Goal: Task Accomplishment & Management: Manage account settings

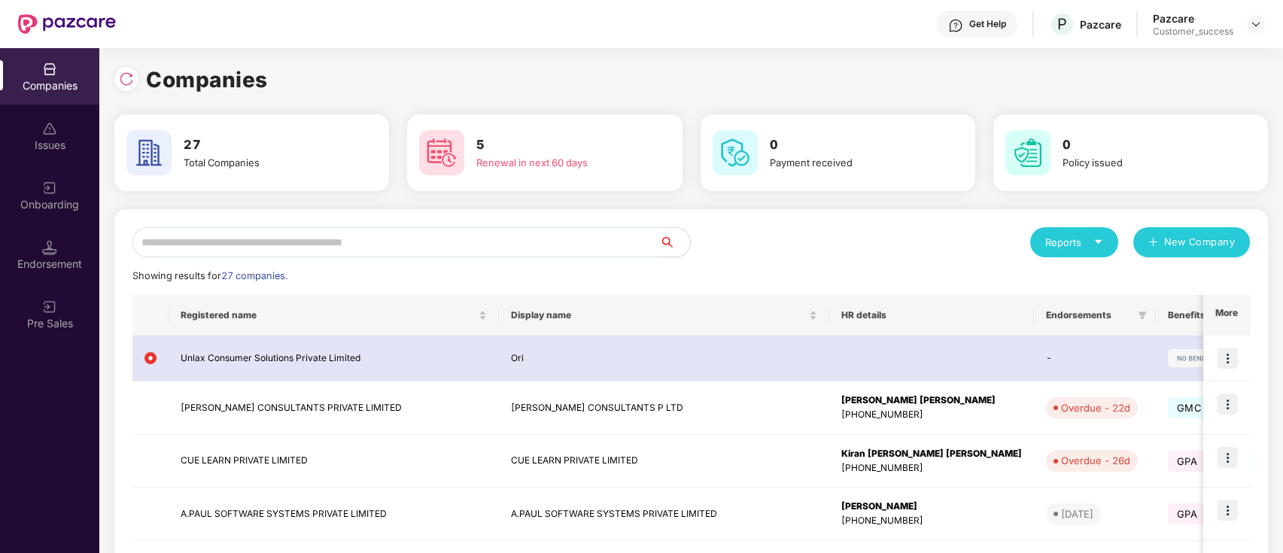
click at [562, 231] on input "text" at bounding box center [395, 242] width 527 height 30
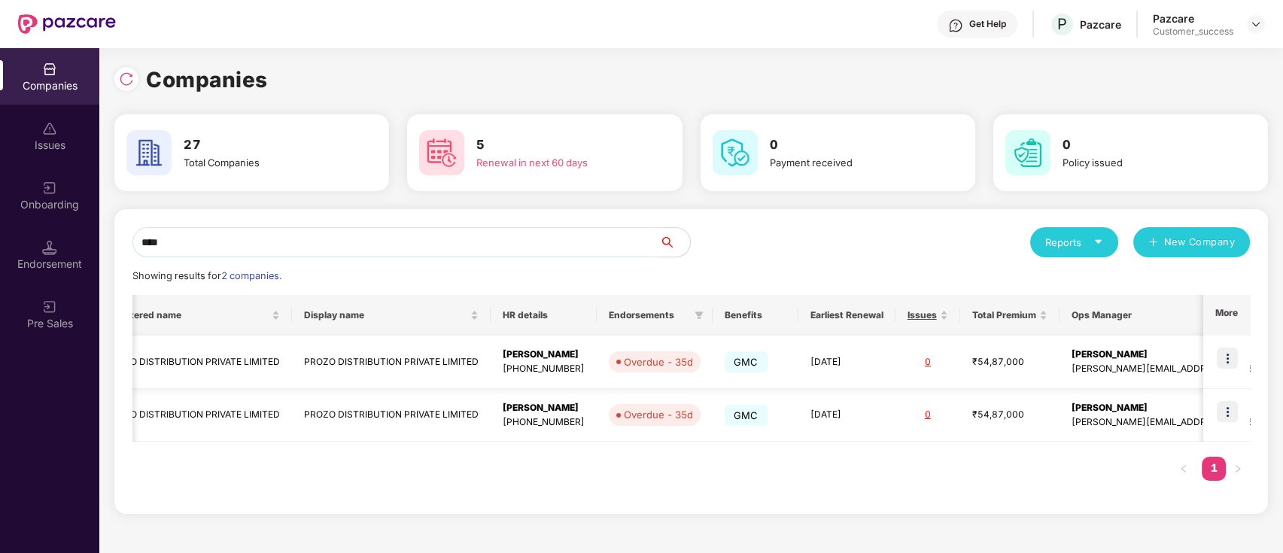
scroll to position [0, 62]
type input "****"
click at [1228, 365] on img at bounding box center [1227, 358] width 21 height 21
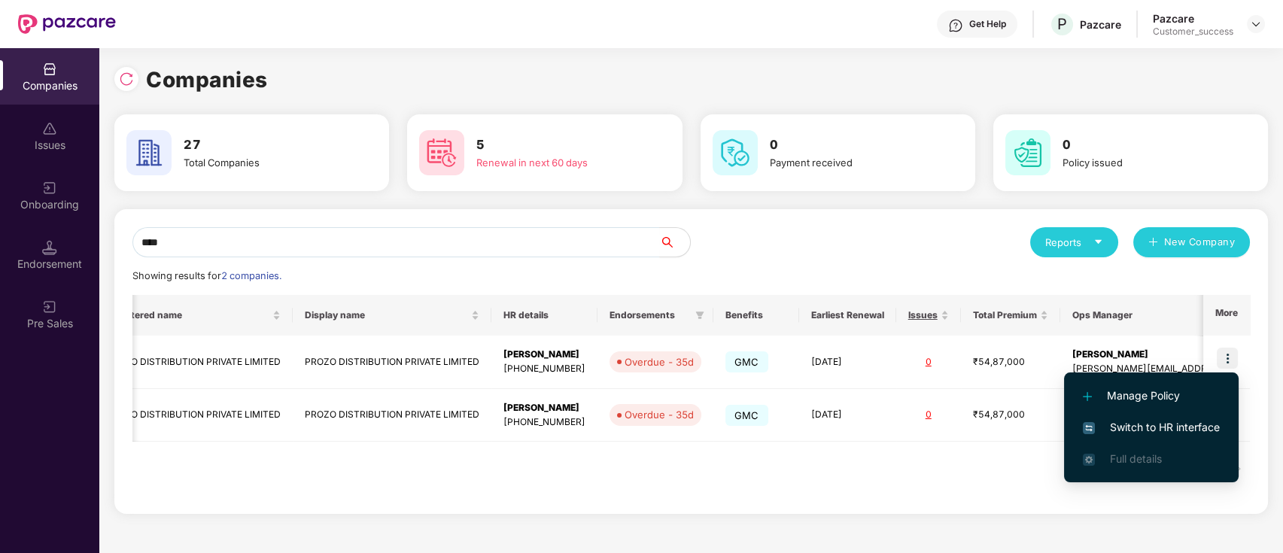
click at [952, 491] on div "Registered name Display name HR details Endorsements Benefits Earliest Renewal …" at bounding box center [690, 395] width 1117 height 201
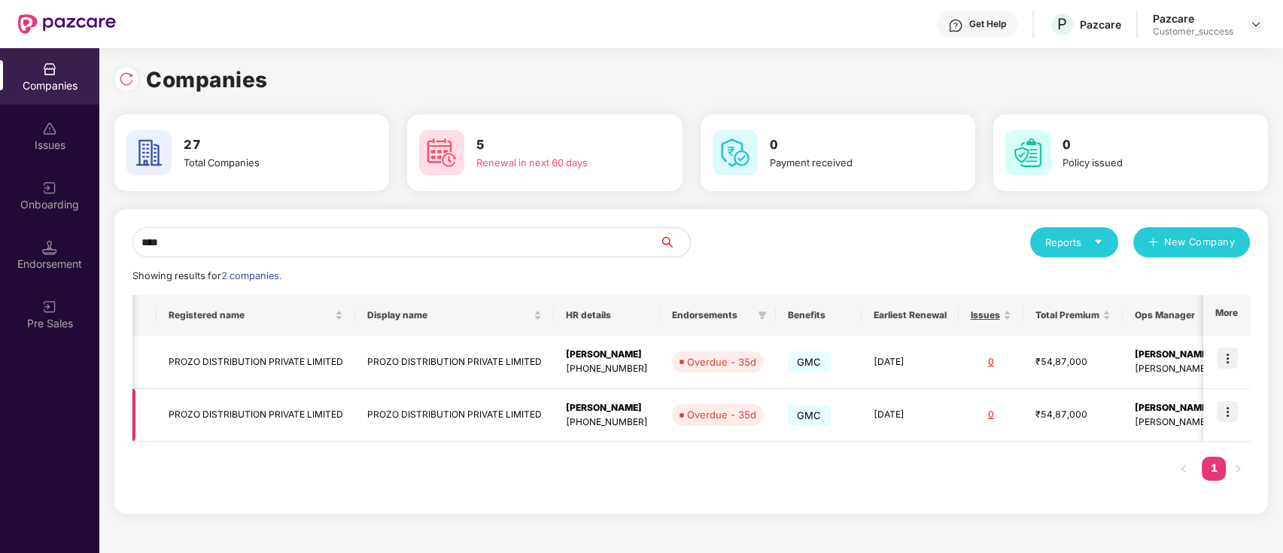
scroll to position [0, 1]
click at [1228, 358] on img at bounding box center [1227, 358] width 21 height 21
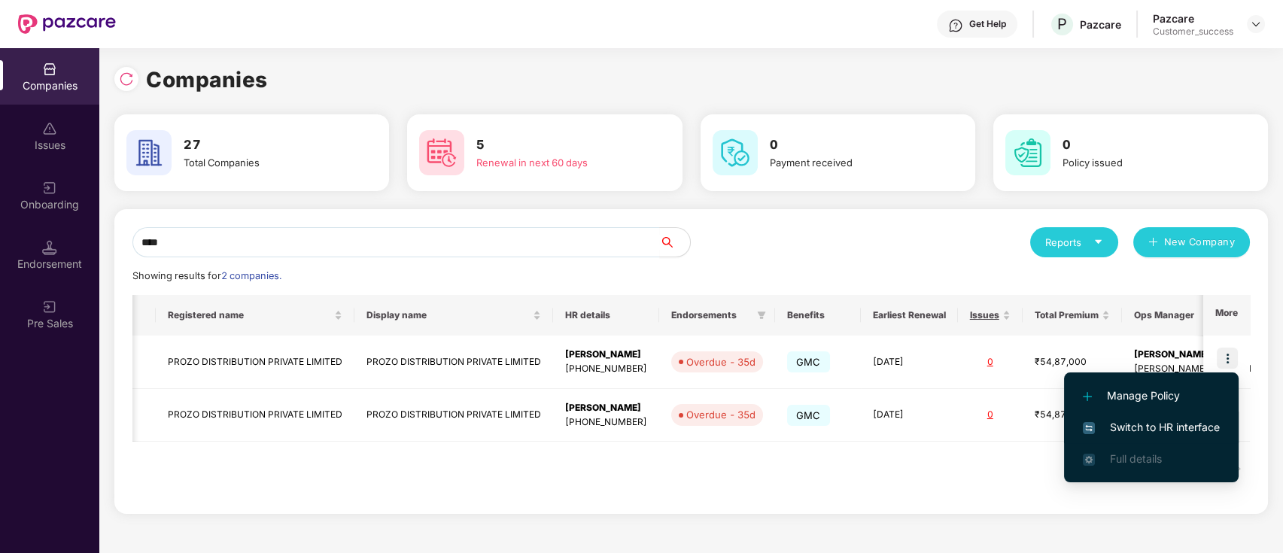
click at [1138, 423] on span "Switch to HR interface" at bounding box center [1151, 427] width 137 height 17
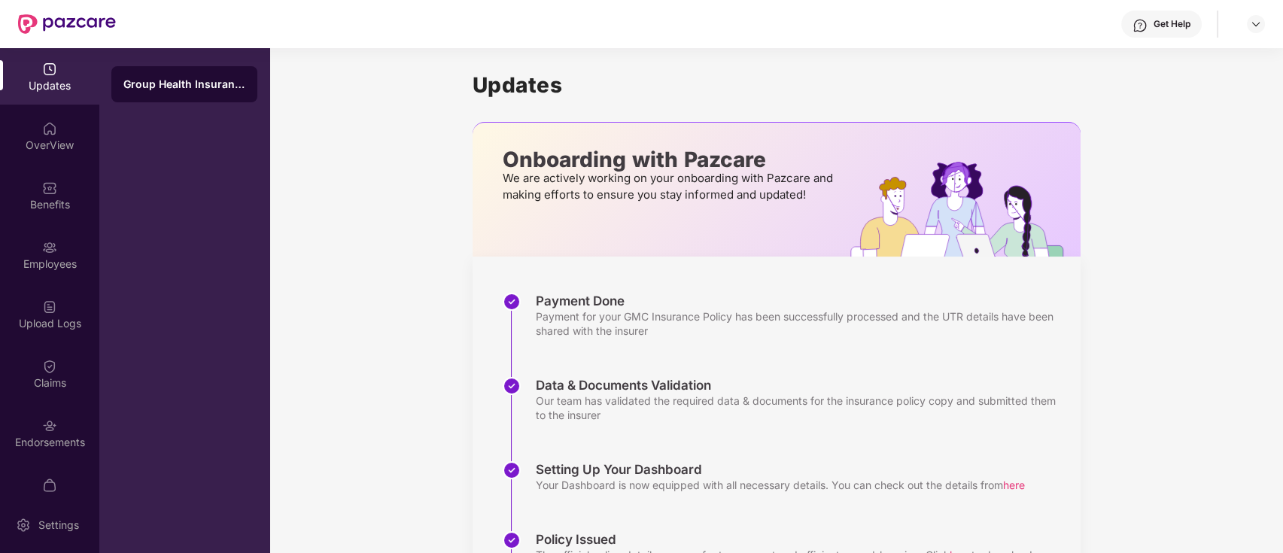
click at [42, 194] on img at bounding box center [49, 188] width 15 height 15
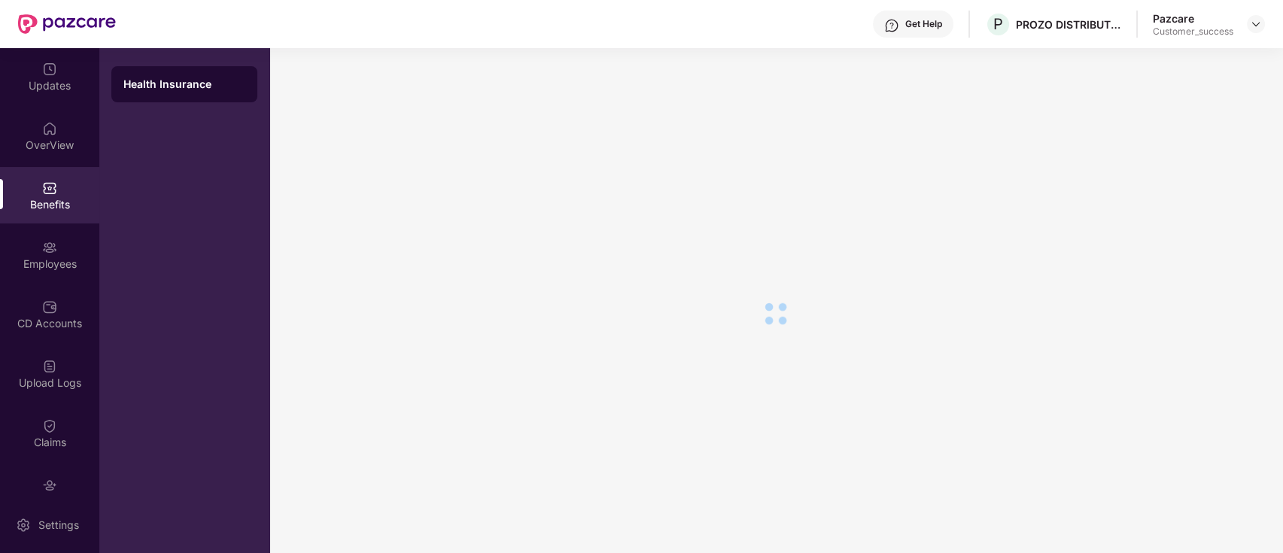
click at [50, 272] on div "Employees" at bounding box center [49, 254] width 99 height 56
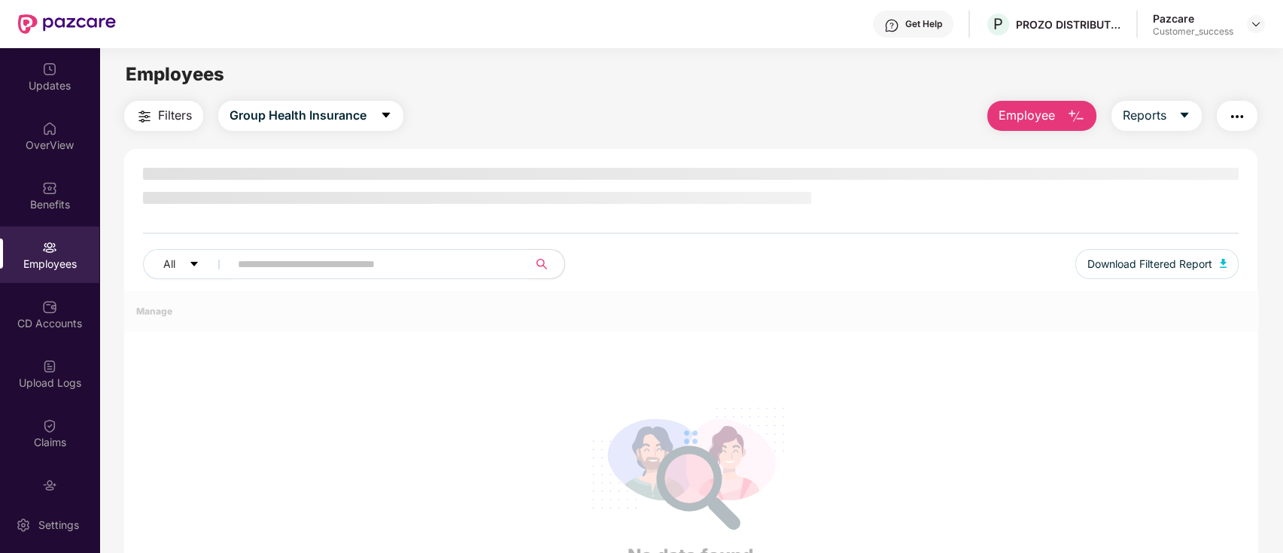
click at [50, 269] on div "Employees" at bounding box center [49, 264] width 99 height 15
click at [47, 257] on div "Employees" at bounding box center [49, 264] width 99 height 15
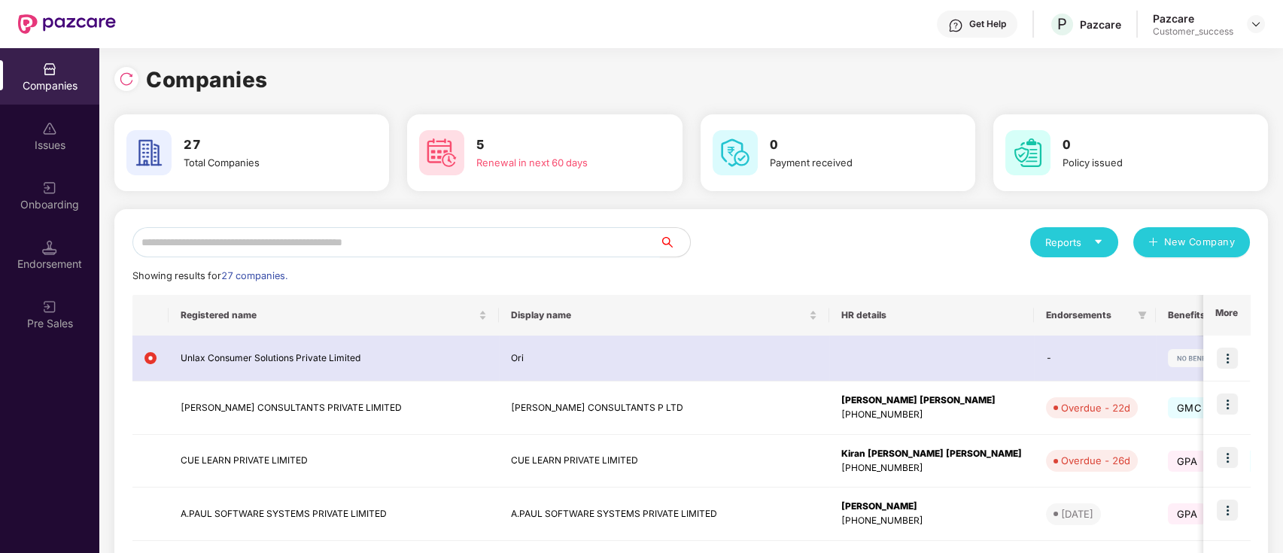
click at [278, 246] on input "text" at bounding box center [395, 242] width 527 height 30
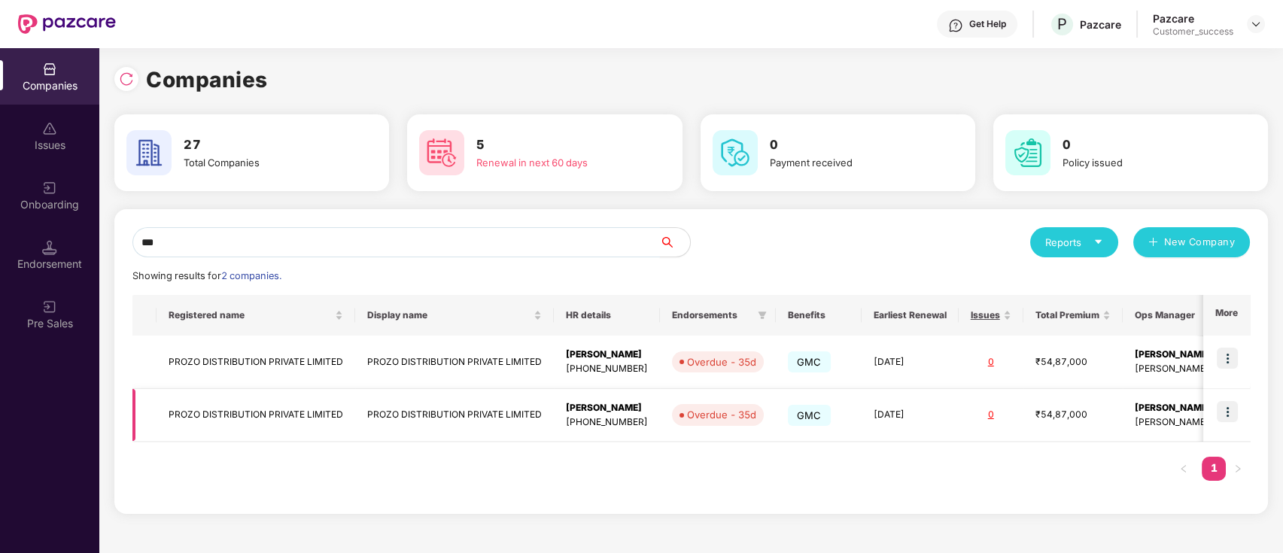
type input "***"
click at [1229, 409] on img at bounding box center [1227, 411] width 21 height 21
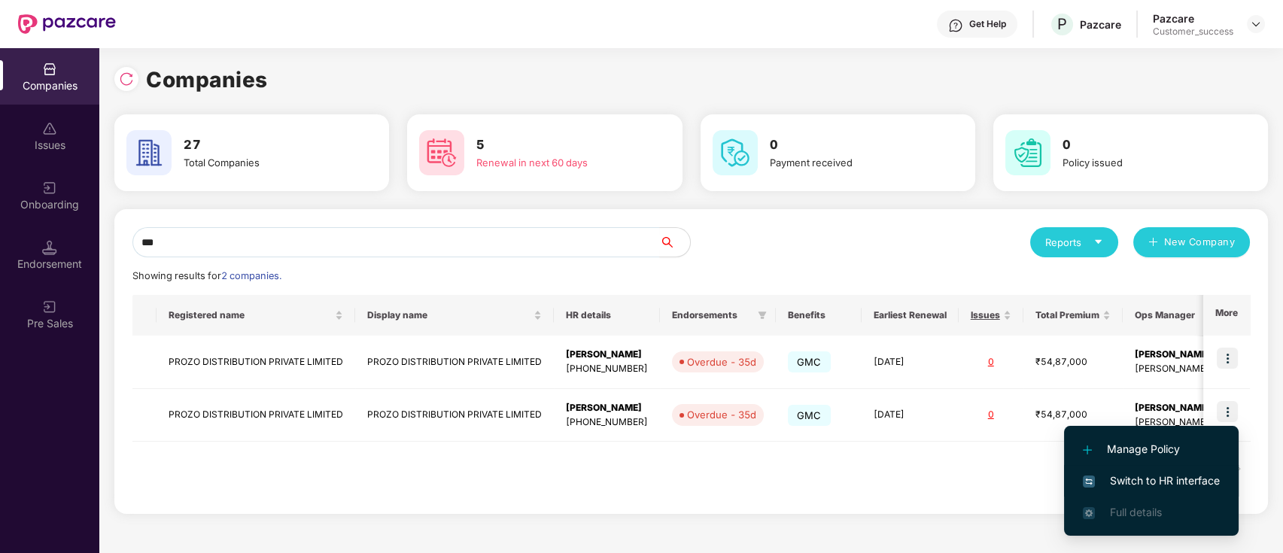
click at [1162, 477] on span "Switch to HR interface" at bounding box center [1151, 480] width 137 height 17
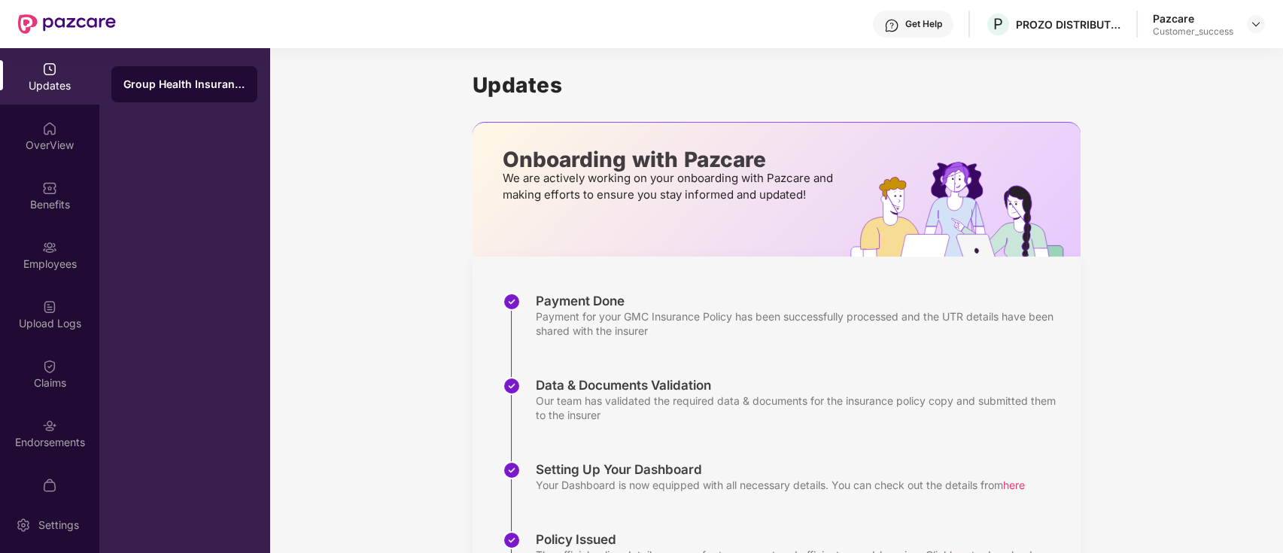
click at [51, 260] on div "Employees" at bounding box center [49, 264] width 99 height 15
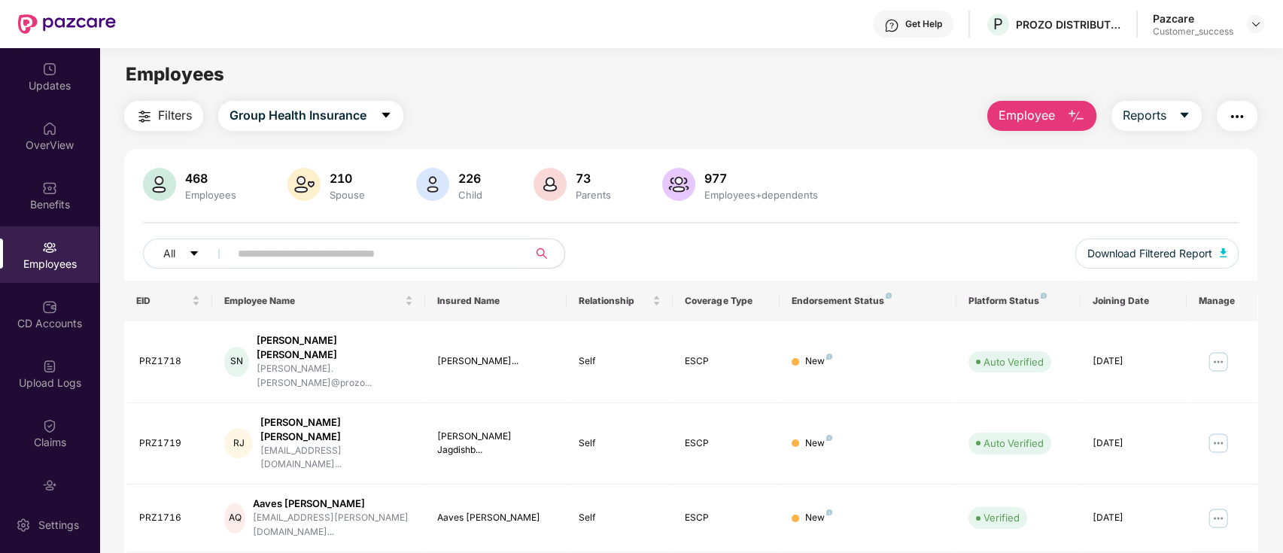
click at [349, 257] on input "text" at bounding box center [373, 253] width 270 height 23
paste input "**********"
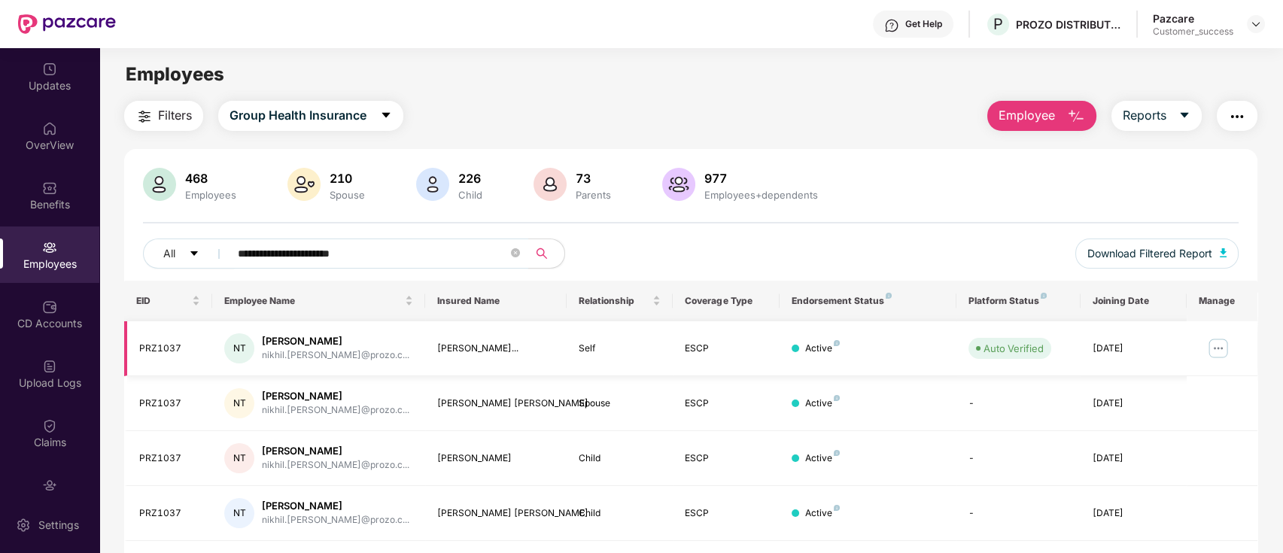
type input "**********"
click at [1214, 347] on img at bounding box center [1218, 348] width 24 height 24
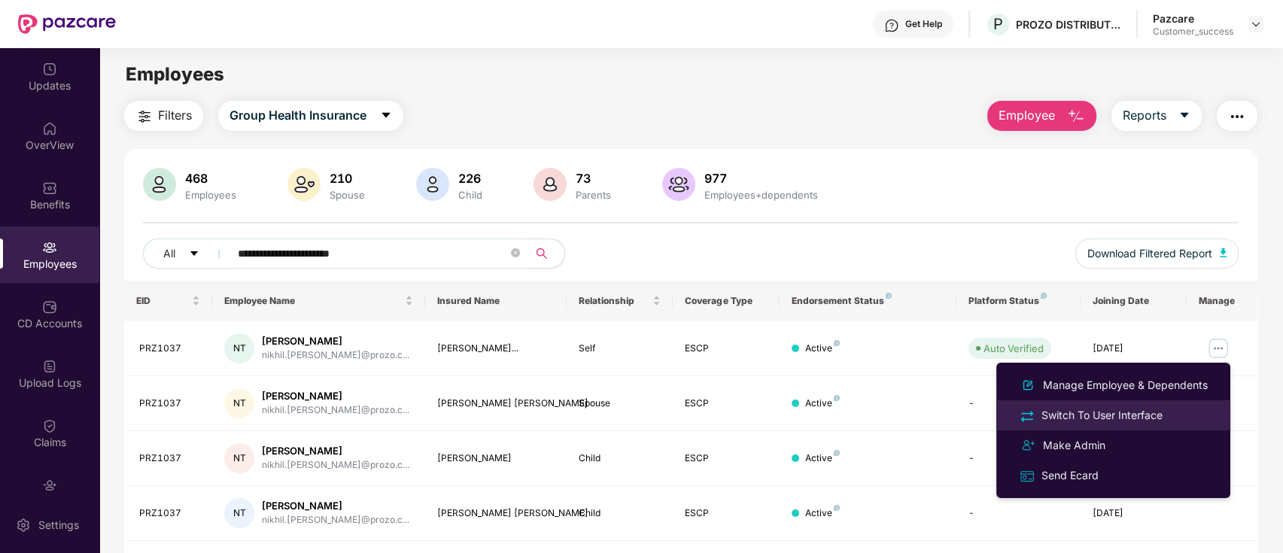
click at [1118, 421] on div "Switch To User Interface" at bounding box center [1101, 415] width 127 height 17
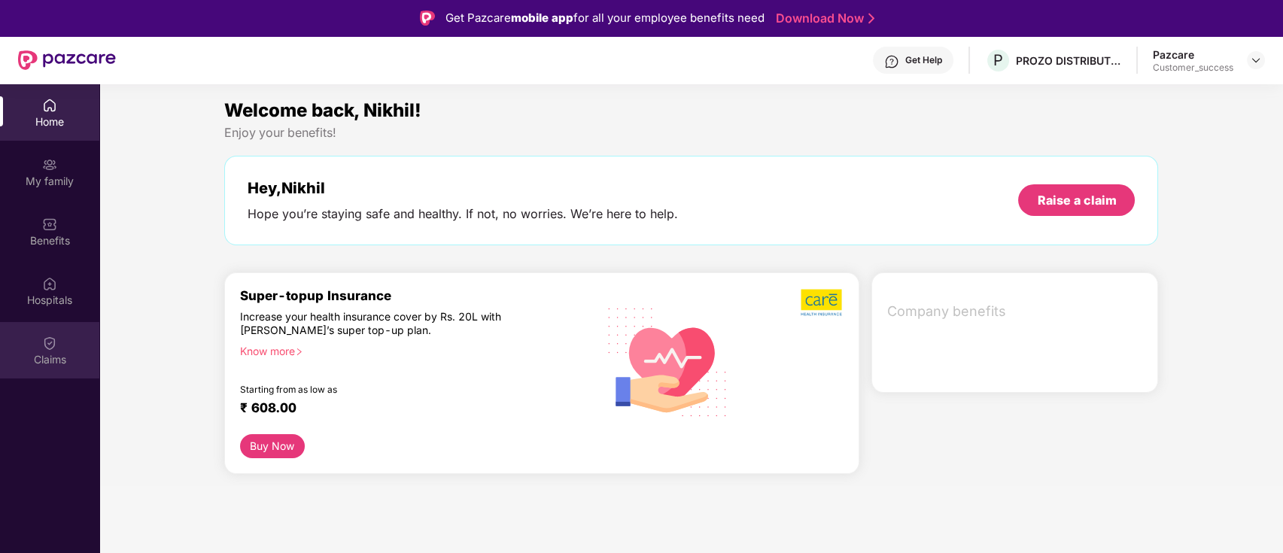
click at [36, 328] on div "Claims" at bounding box center [49, 350] width 99 height 56
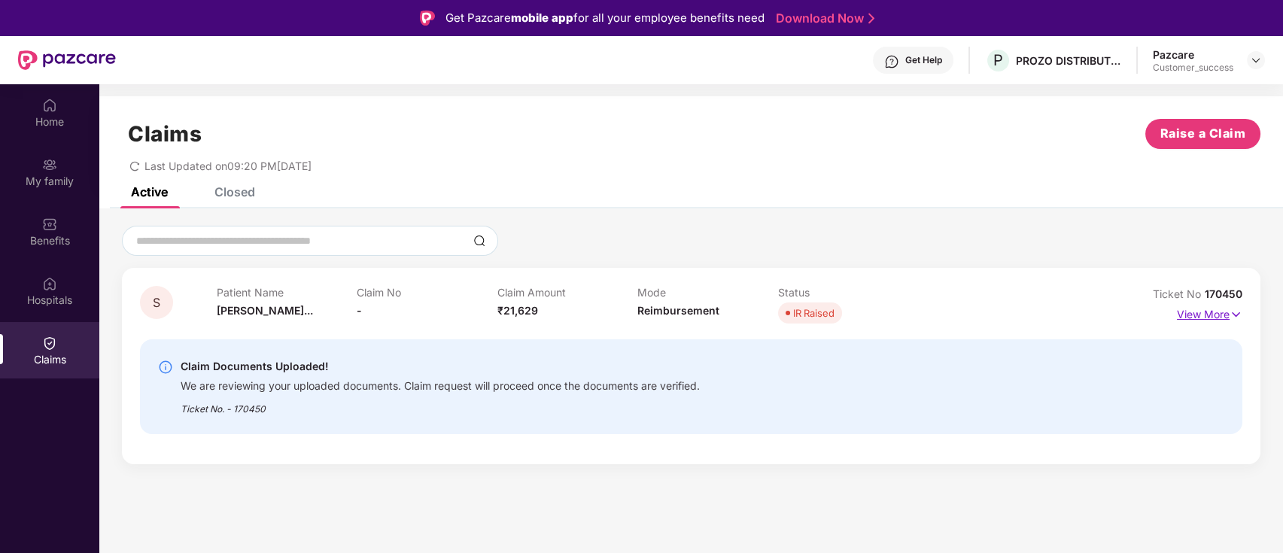
click at [1234, 315] on img at bounding box center [1235, 314] width 13 height 17
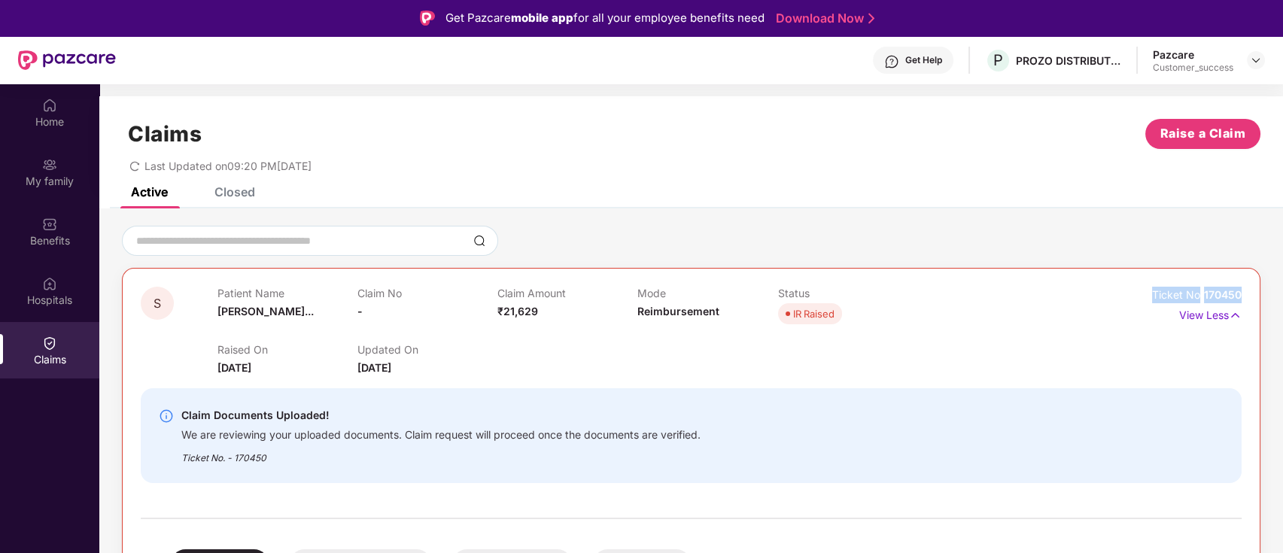
drag, startPoint x: 1240, startPoint y: 295, endPoint x: 1144, endPoint y: 301, distance: 95.7
click at [1144, 301] on div "Ticket No 170450" at bounding box center [1173, 295] width 138 height 17
click at [62, 221] on div "Benefits" at bounding box center [49, 231] width 99 height 56
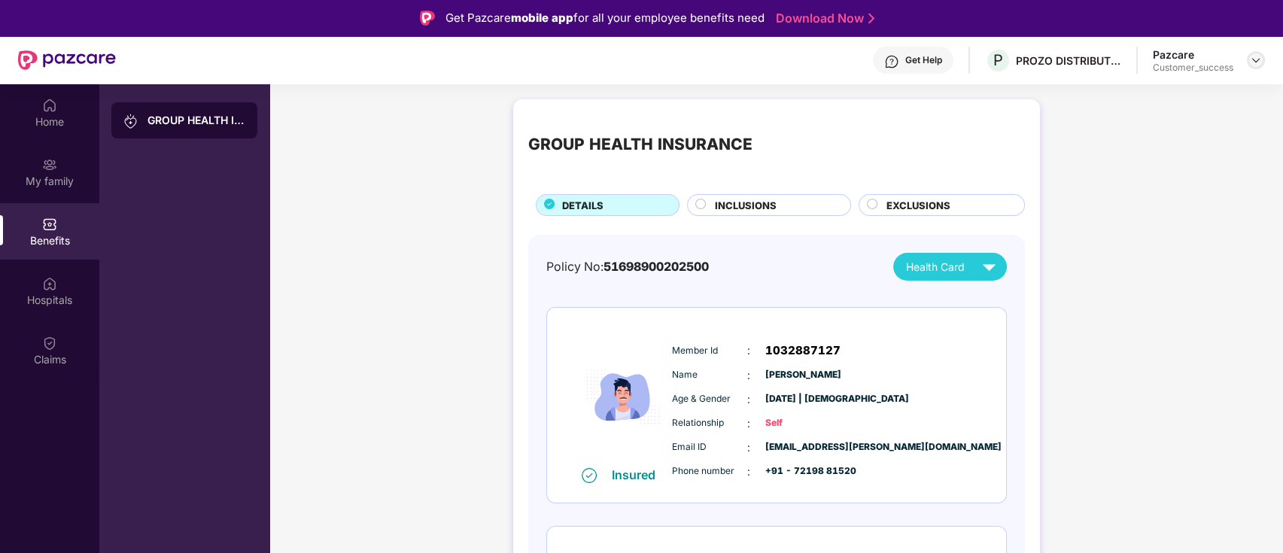
click at [1250, 65] on img at bounding box center [1256, 60] width 12 height 12
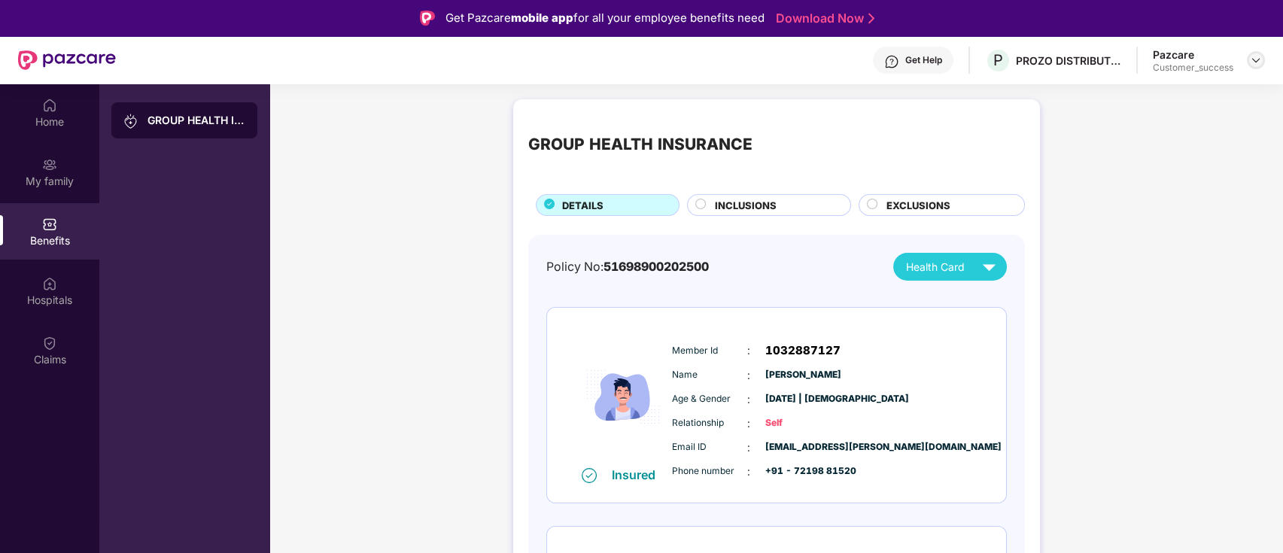
click at [1248, 55] on div at bounding box center [1256, 60] width 18 height 18
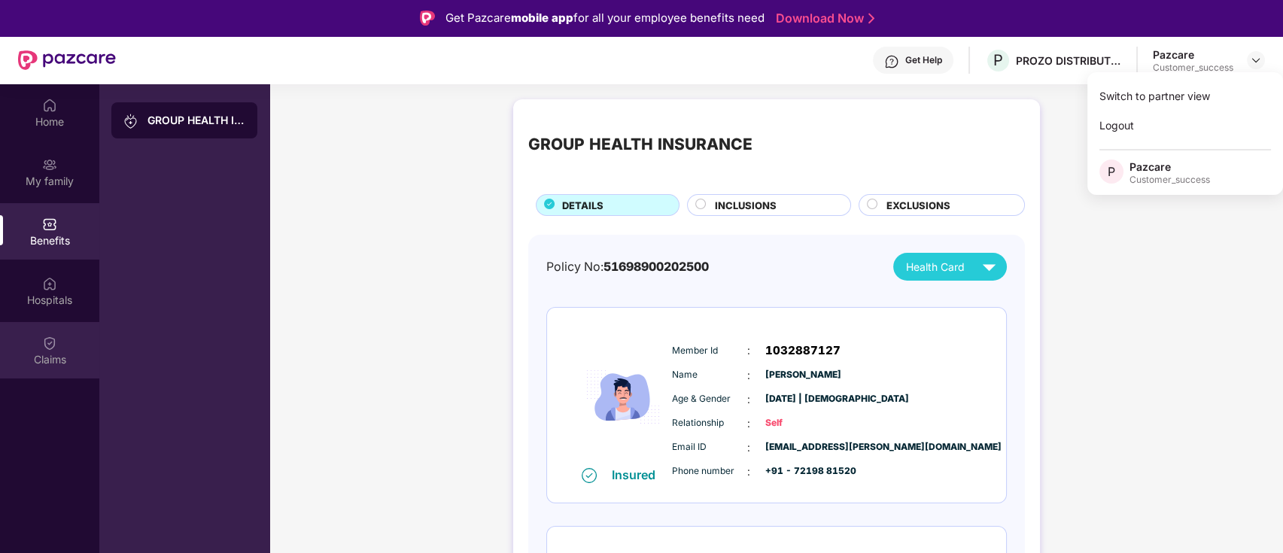
click at [64, 323] on div "Claims" at bounding box center [49, 350] width 99 height 56
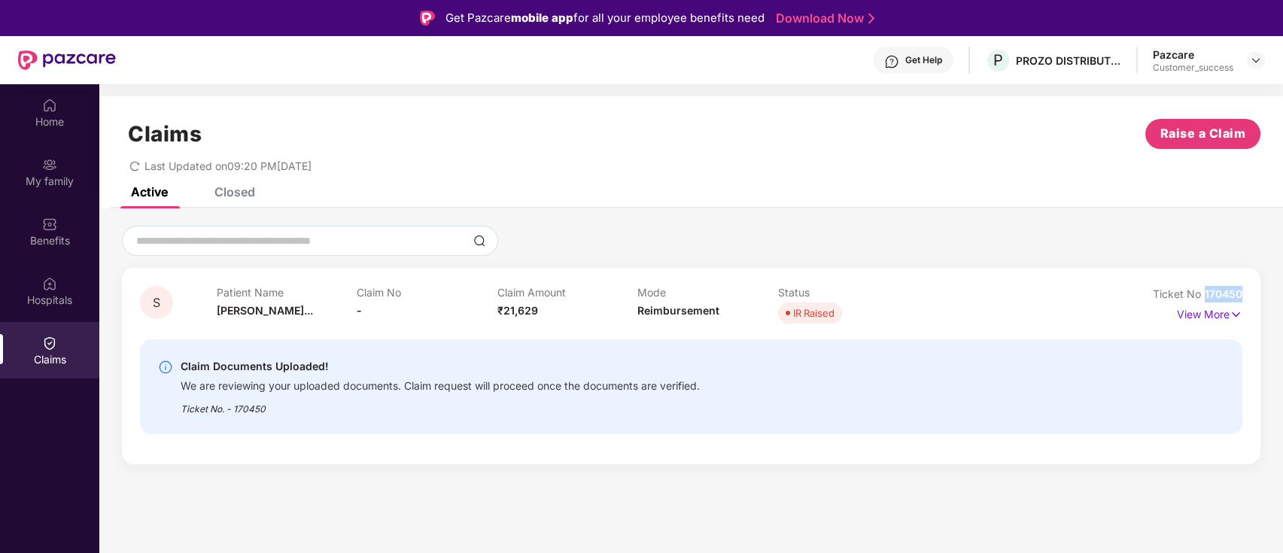
drag, startPoint x: 1204, startPoint y: 292, endPoint x: 1247, endPoint y: 299, distance: 43.4
click at [1247, 299] on div "S Patient Name [PERSON_NAME]... Claim No - Claim Amount ₹21,629 Mode Reimbursem…" at bounding box center [691, 366] width 1138 height 196
copy span "170450"
click at [1259, 60] on img at bounding box center [1256, 60] width 12 height 12
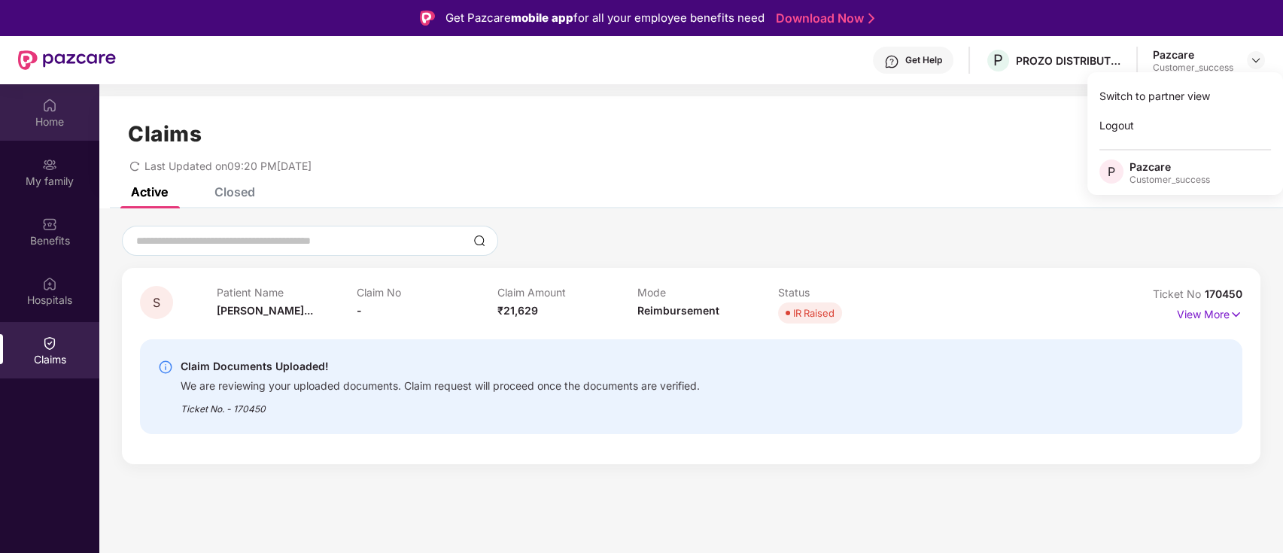
click at [50, 117] on div "Home" at bounding box center [49, 121] width 99 height 15
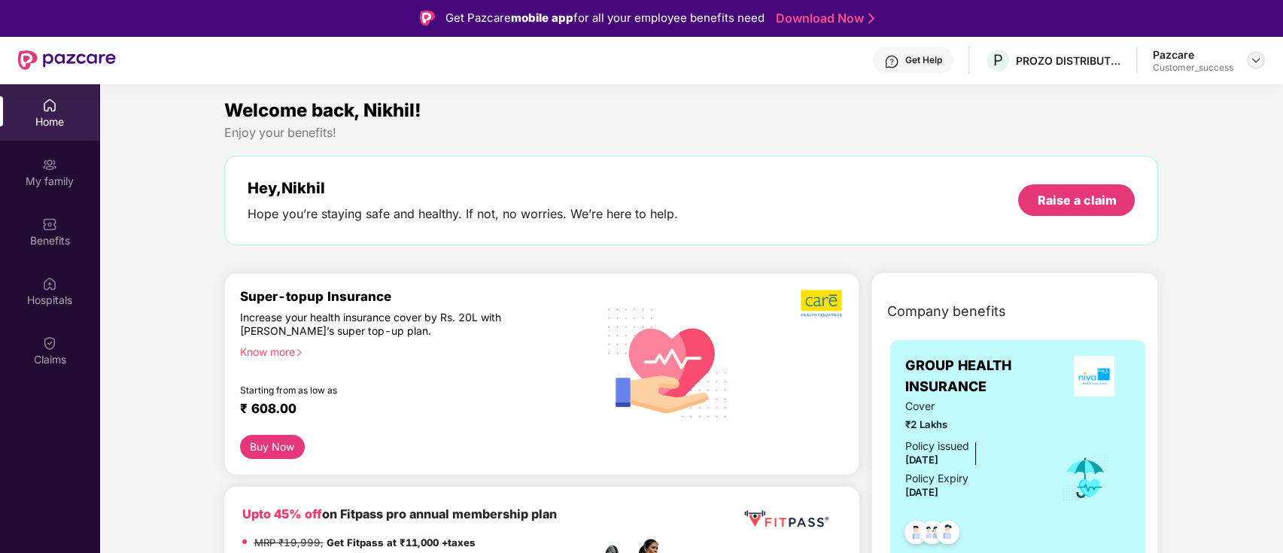
click at [1259, 62] on img at bounding box center [1256, 60] width 12 height 12
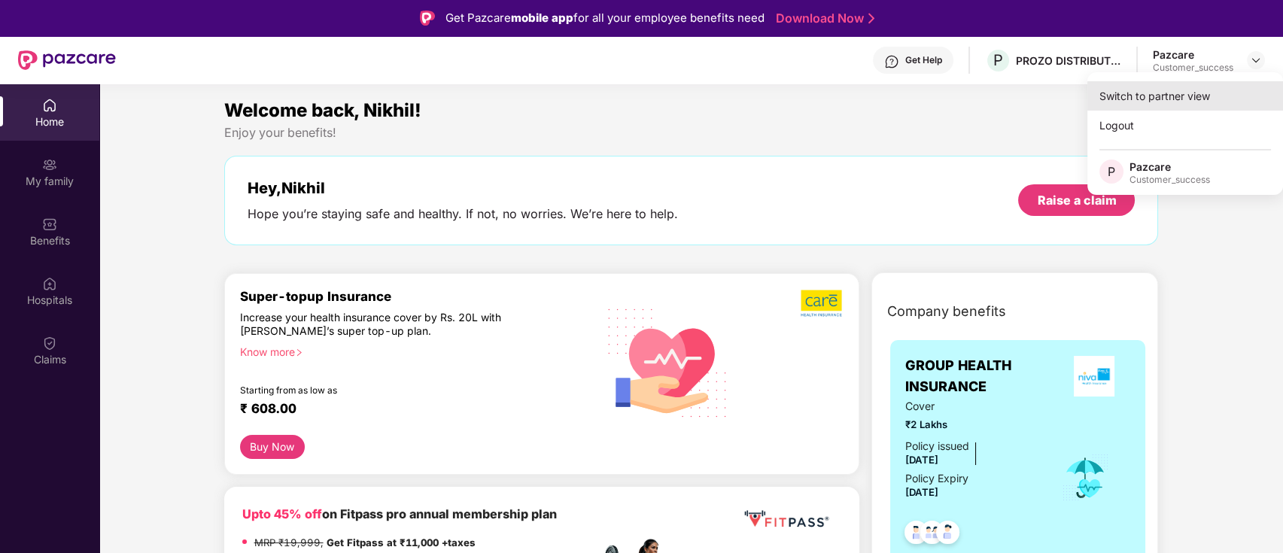
click at [1217, 100] on div "Switch to partner view" at bounding box center [1185, 95] width 196 height 29
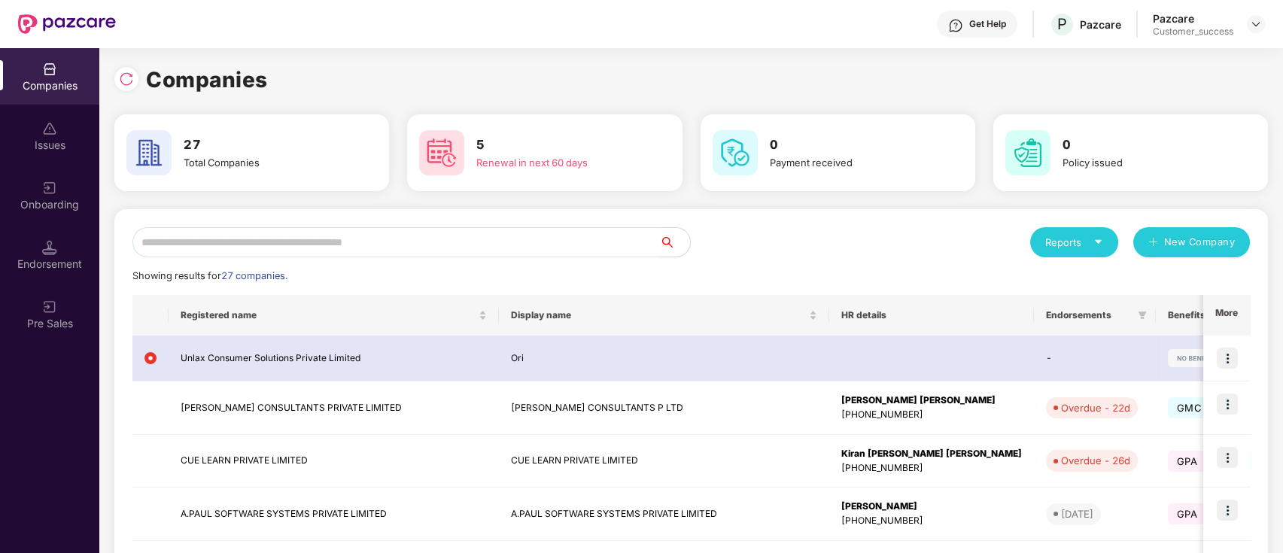
click at [452, 245] on input "text" at bounding box center [395, 242] width 527 height 30
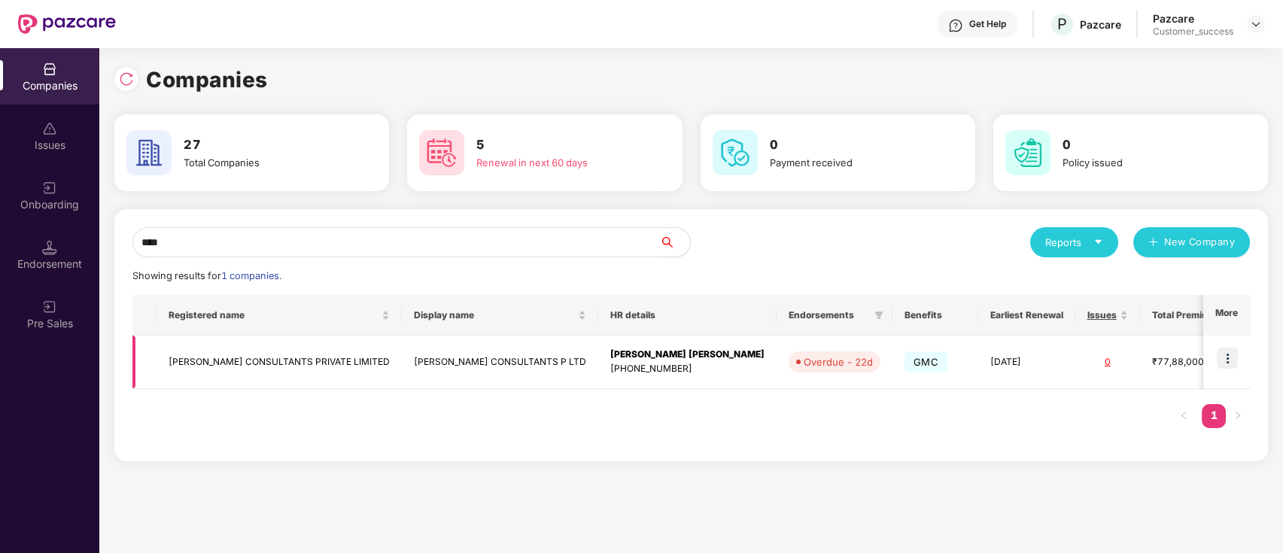
type input "****"
click at [1228, 354] on img at bounding box center [1227, 358] width 21 height 21
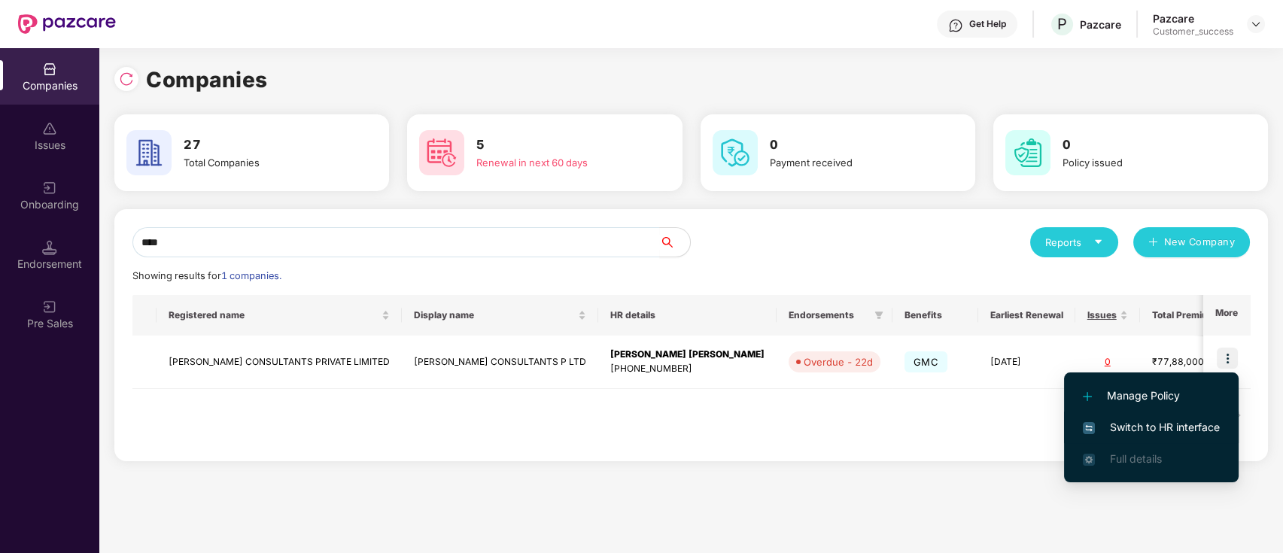
click at [1138, 421] on span "Switch to HR interface" at bounding box center [1151, 427] width 137 height 17
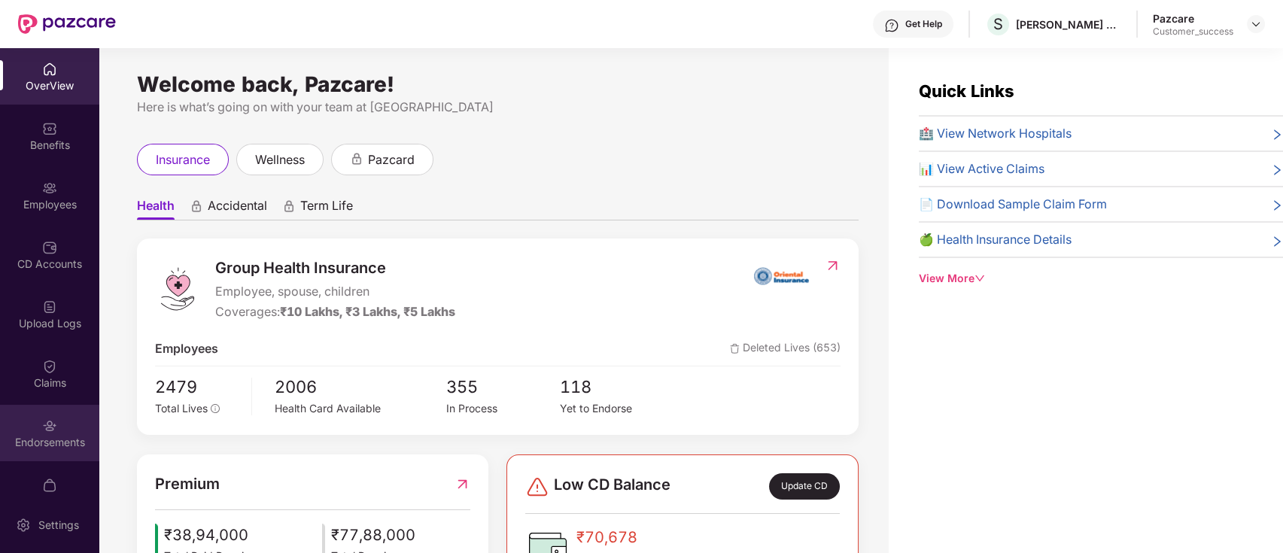
click at [48, 435] on div "Endorsements" at bounding box center [49, 442] width 99 height 15
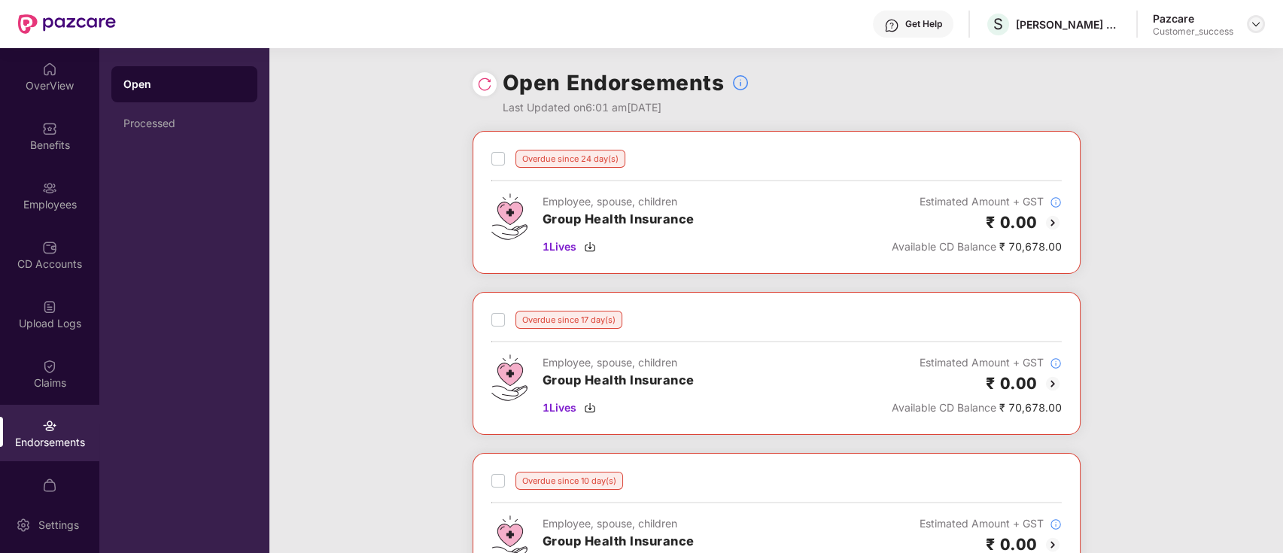
click at [1258, 27] on img at bounding box center [1256, 24] width 12 height 12
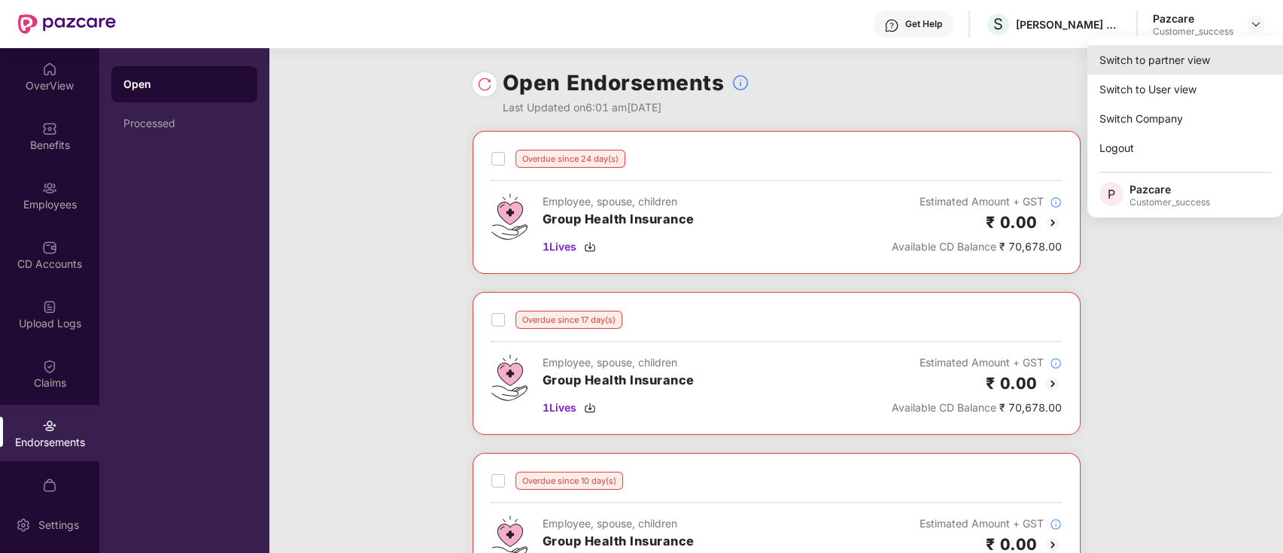
click at [1148, 64] on div "Switch to partner view" at bounding box center [1185, 59] width 196 height 29
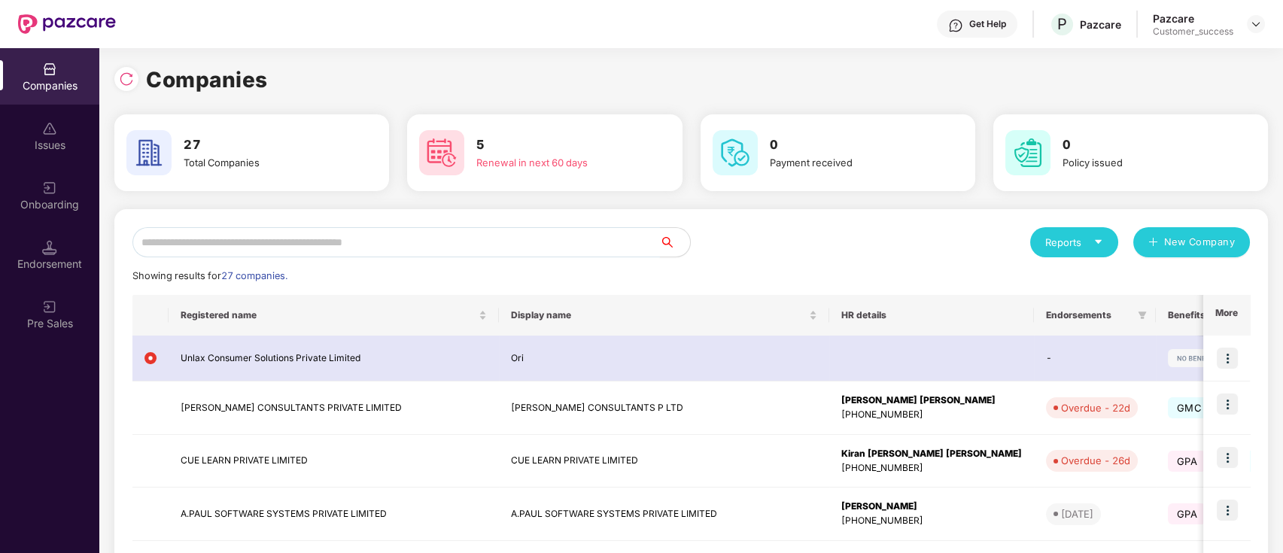
click at [293, 245] on input "text" at bounding box center [395, 242] width 527 height 30
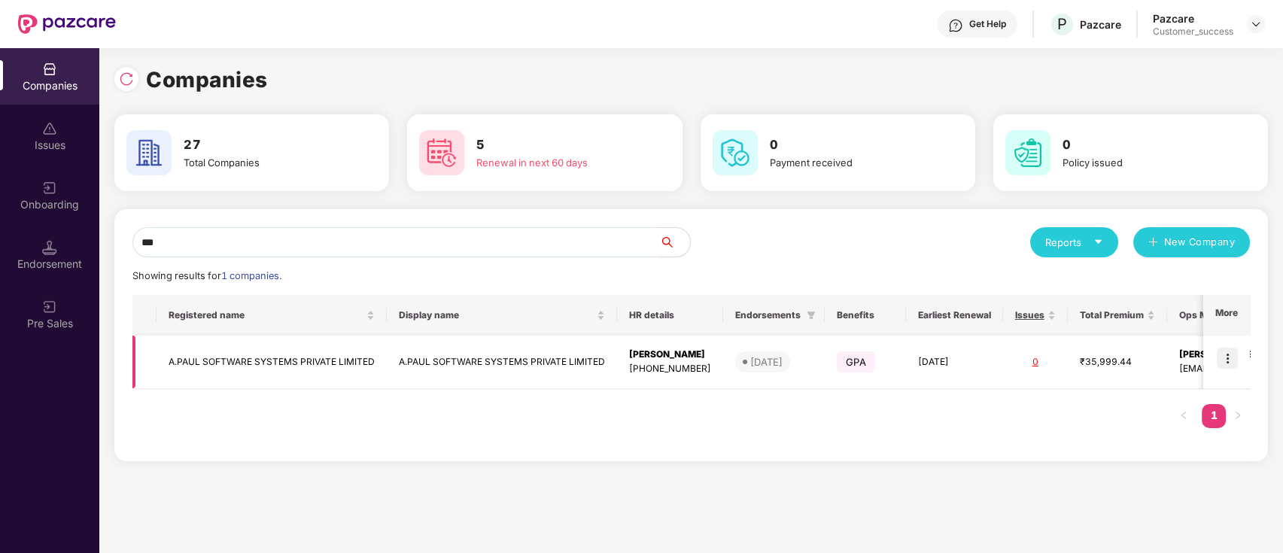
scroll to position [0, 117]
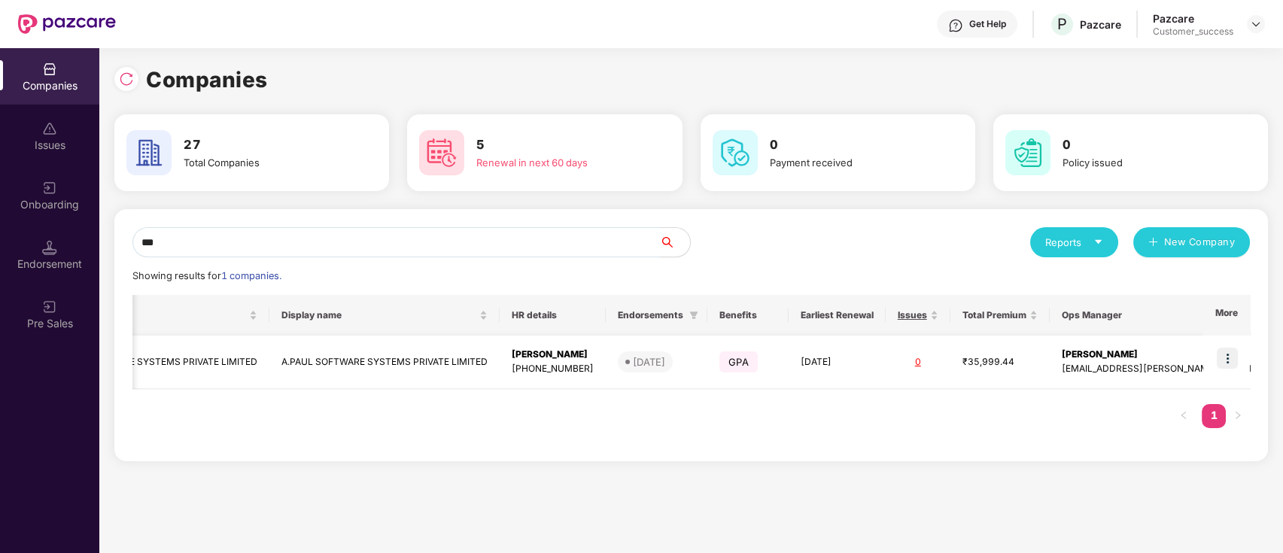
type input "***"
click at [1235, 357] on img at bounding box center [1227, 358] width 21 height 21
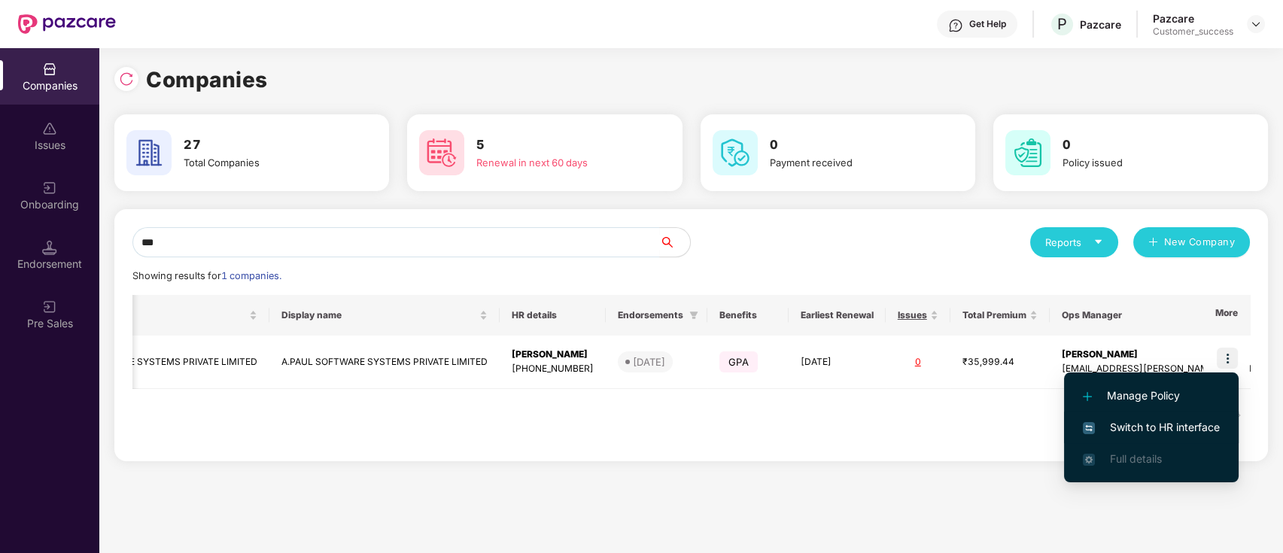
click at [1205, 424] on span "Switch to HR interface" at bounding box center [1151, 427] width 137 height 17
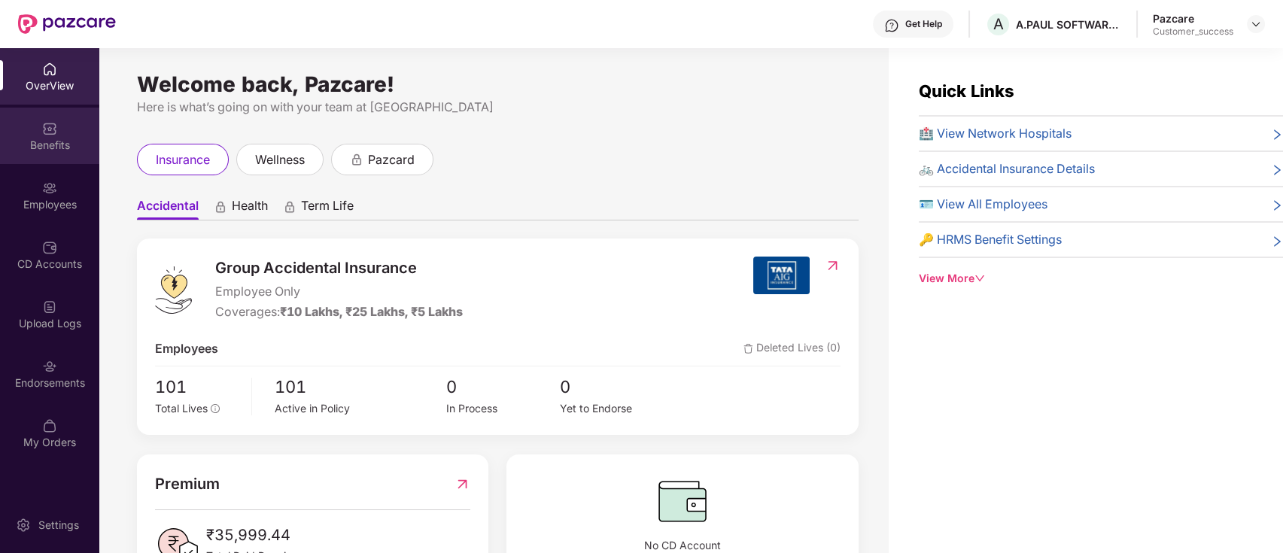
click at [39, 144] on div "Benefits" at bounding box center [49, 145] width 99 height 15
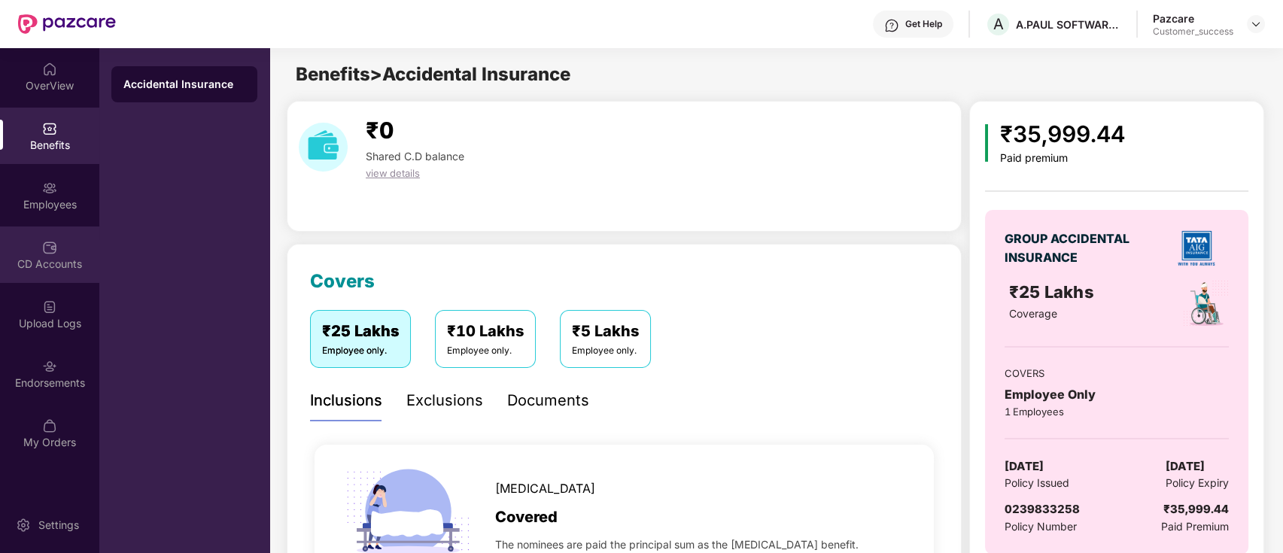
click at [26, 254] on div "CD Accounts" at bounding box center [49, 254] width 99 height 56
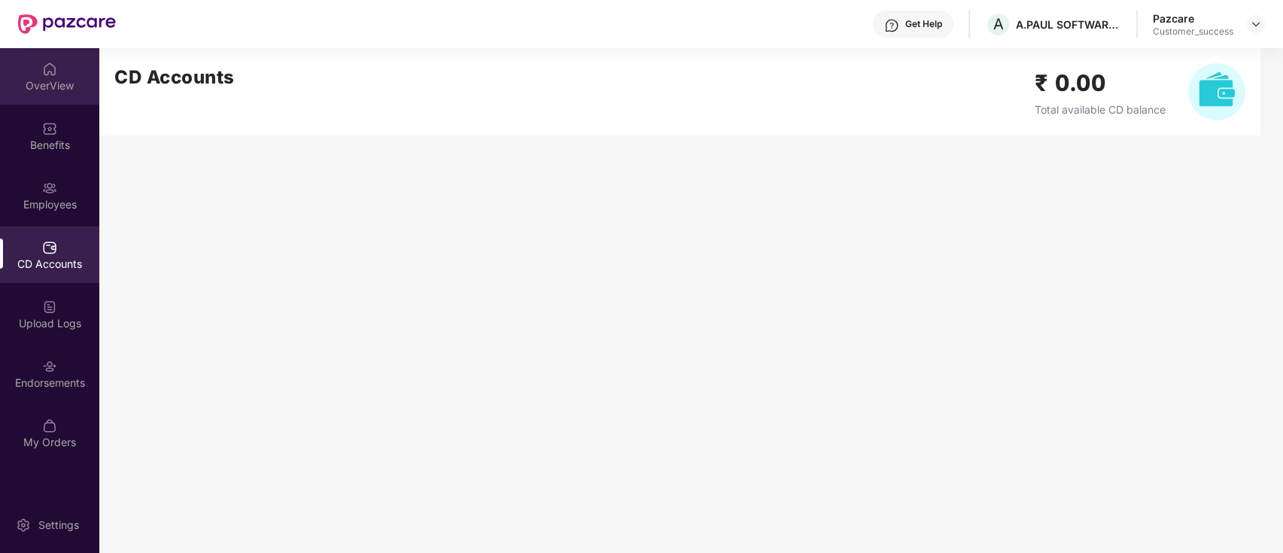
click at [62, 79] on div "OverView" at bounding box center [49, 85] width 99 height 15
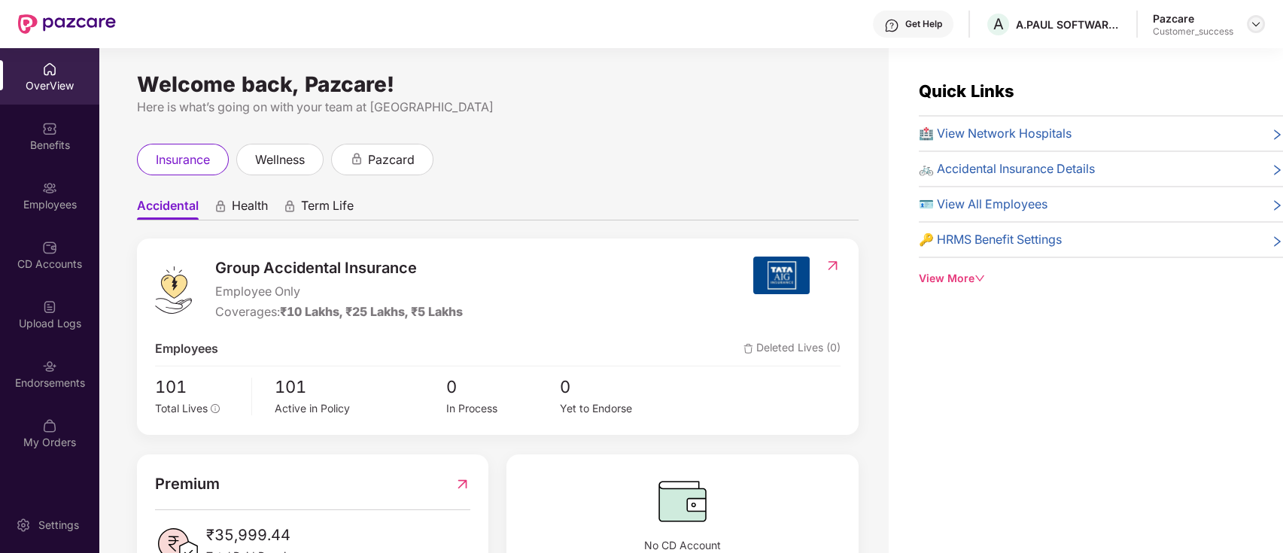
click at [1258, 22] on img at bounding box center [1256, 24] width 12 height 12
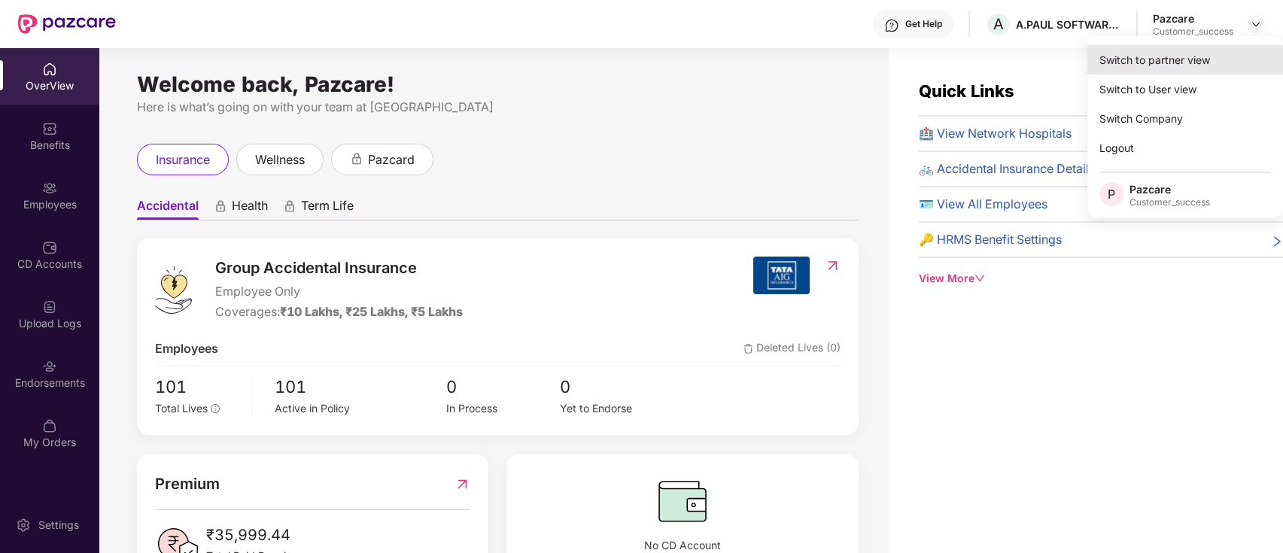
click at [1206, 67] on div "Switch to partner view" at bounding box center [1185, 59] width 196 height 29
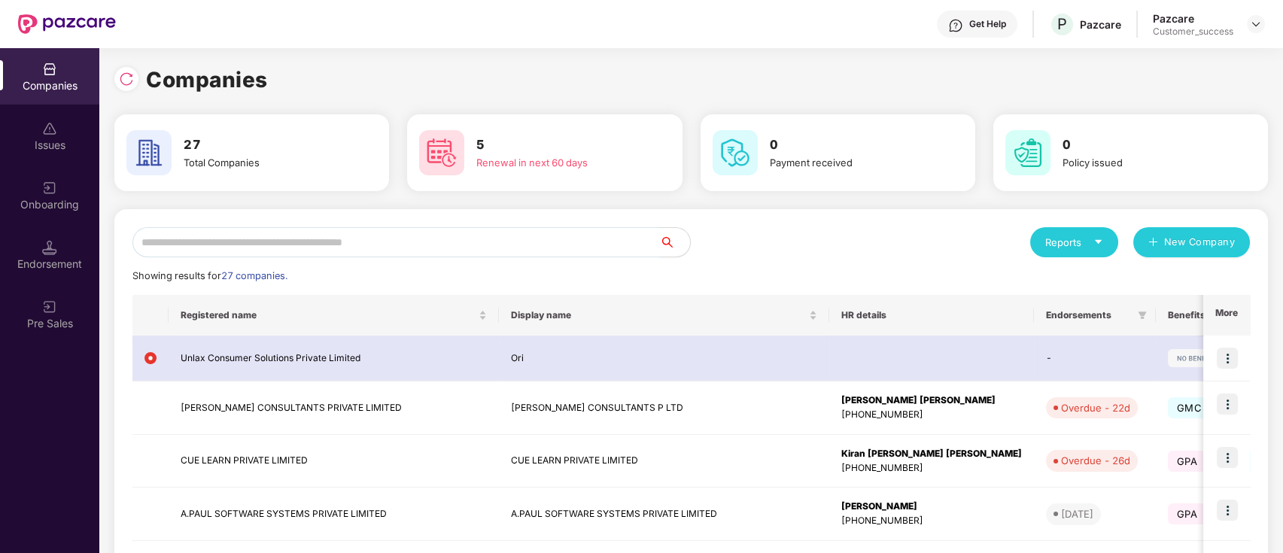
click at [38, 226] on div "Endorsement" at bounding box center [49, 254] width 99 height 56
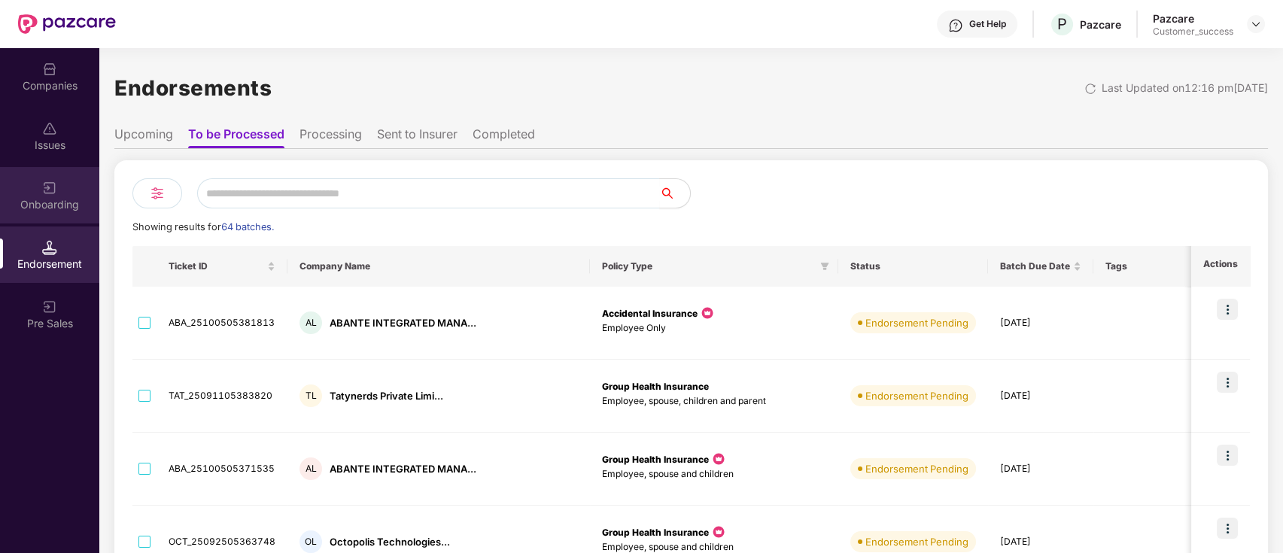
click at [73, 191] on div "Onboarding" at bounding box center [49, 195] width 99 height 56
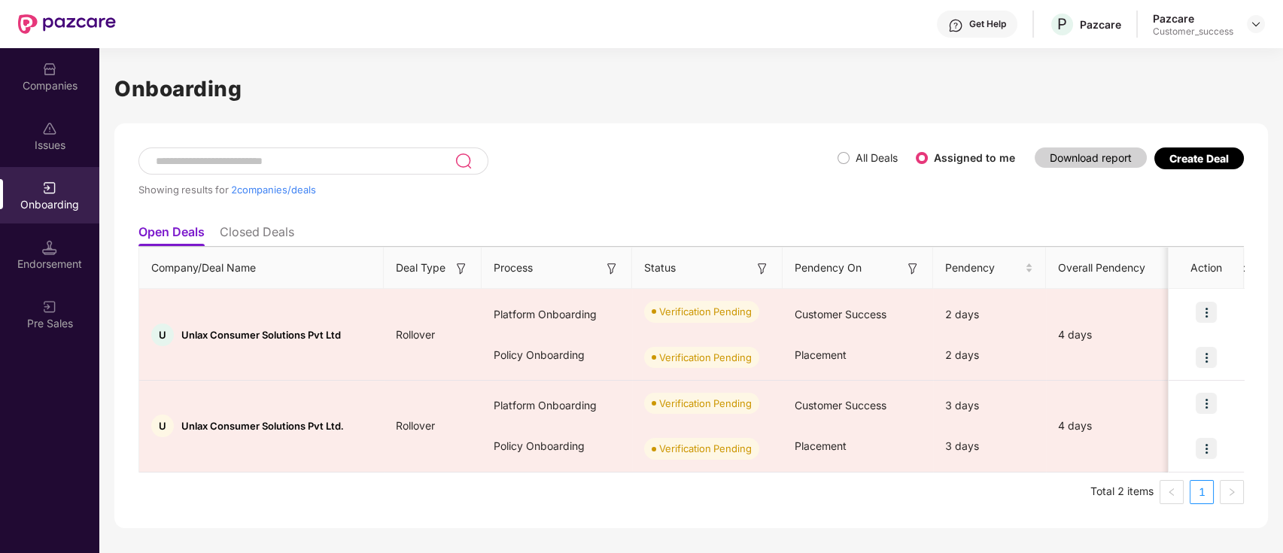
click at [56, 197] on div "Onboarding" at bounding box center [49, 204] width 99 height 15
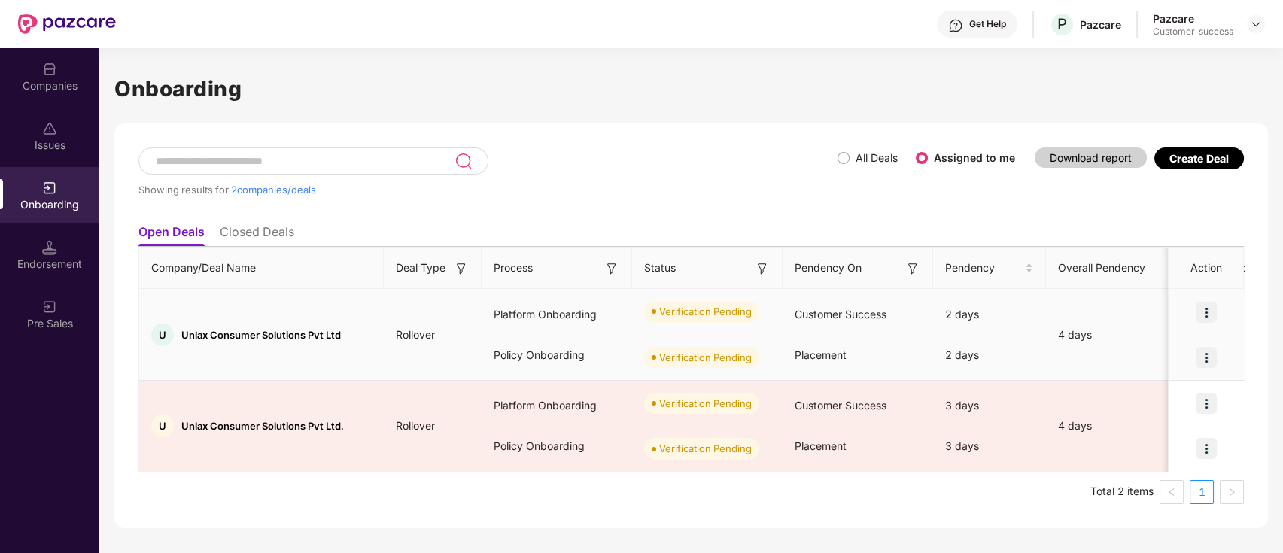
click at [1211, 308] on img at bounding box center [1206, 312] width 21 height 21
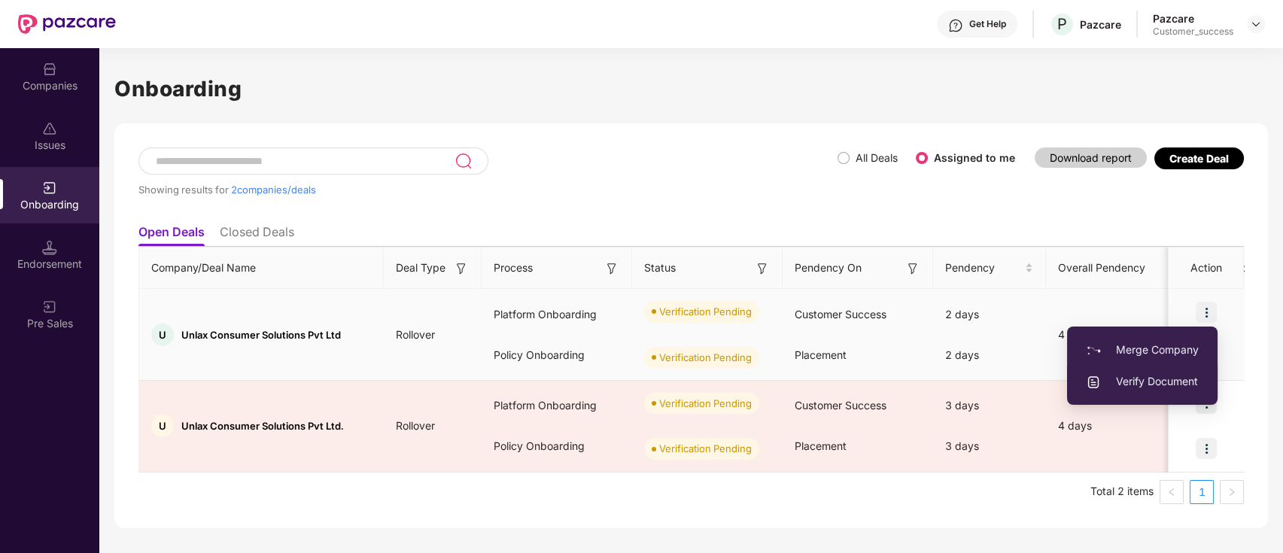
click at [1153, 380] on span "Verify Document" at bounding box center [1142, 381] width 113 height 17
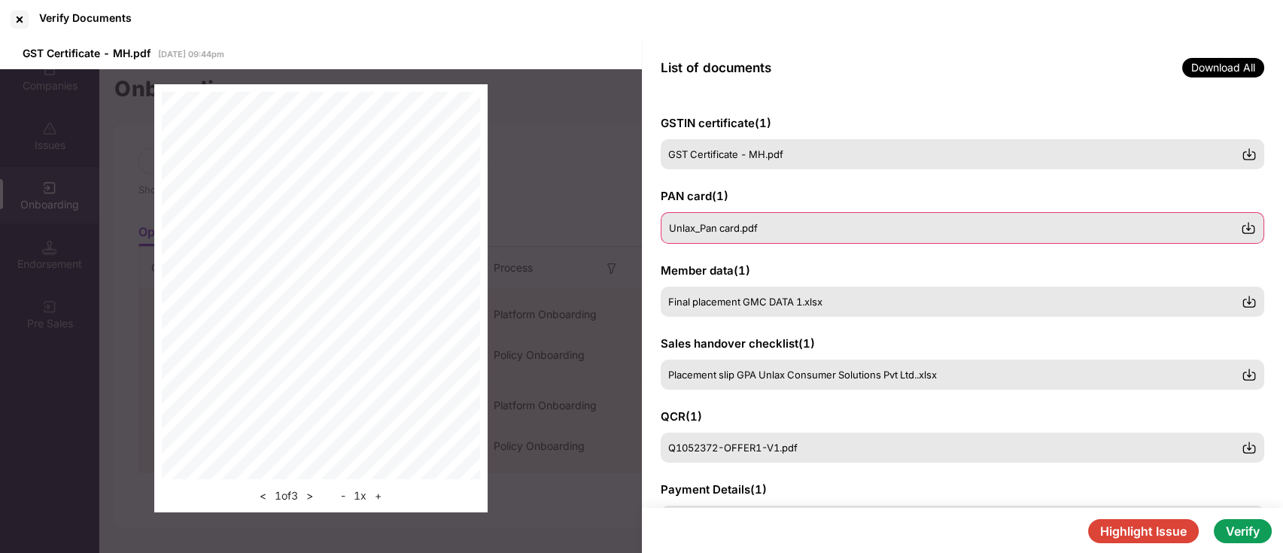
click at [785, 229] on div "Unlax_Pan card.pdf" at bounding box center [955, 228] width 573 height 12
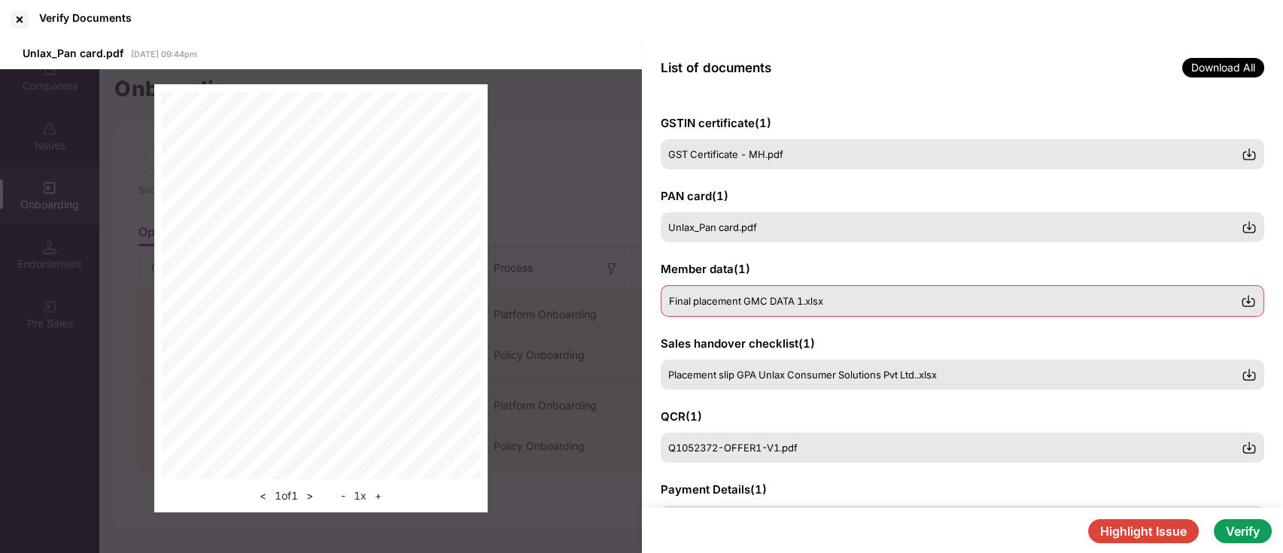
click at [1251, 302] on img at bounding box center [1248, 300] width 15 height 15
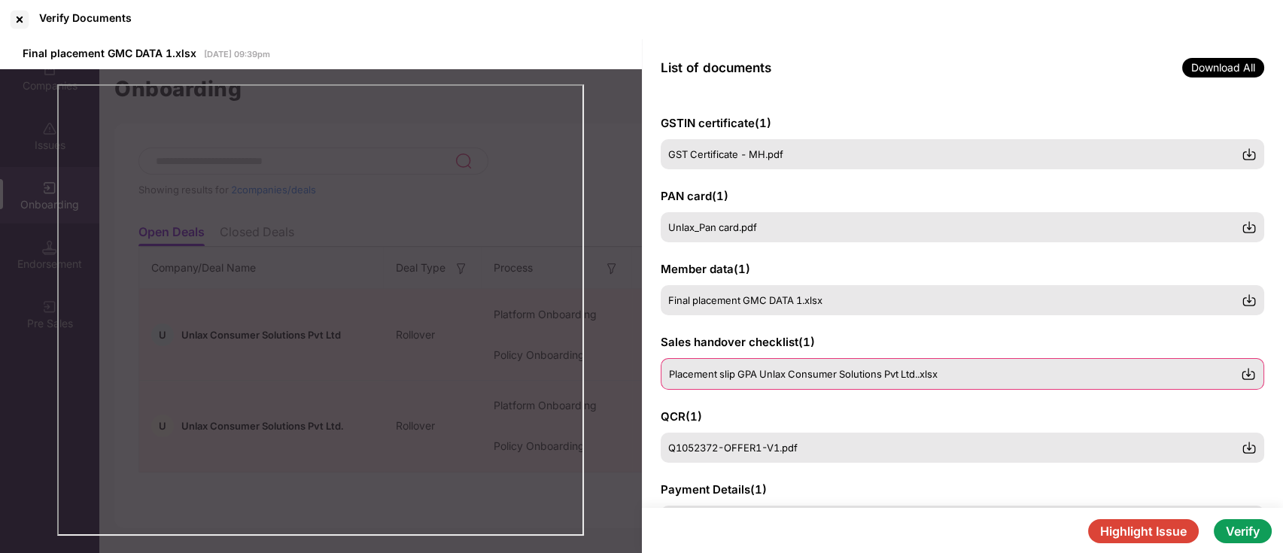
click at [1249, 373] on img at bounding box center [1248, 373] width 15 height 15
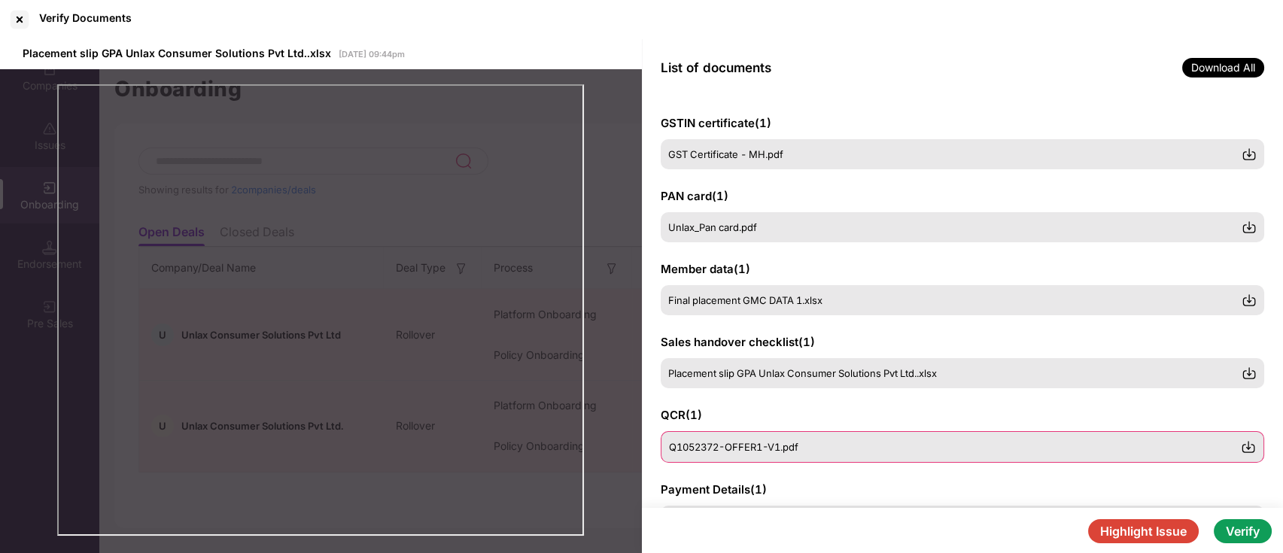
click at [1244, 450] on img at bounding box center [1248, 446] width 15 height 15
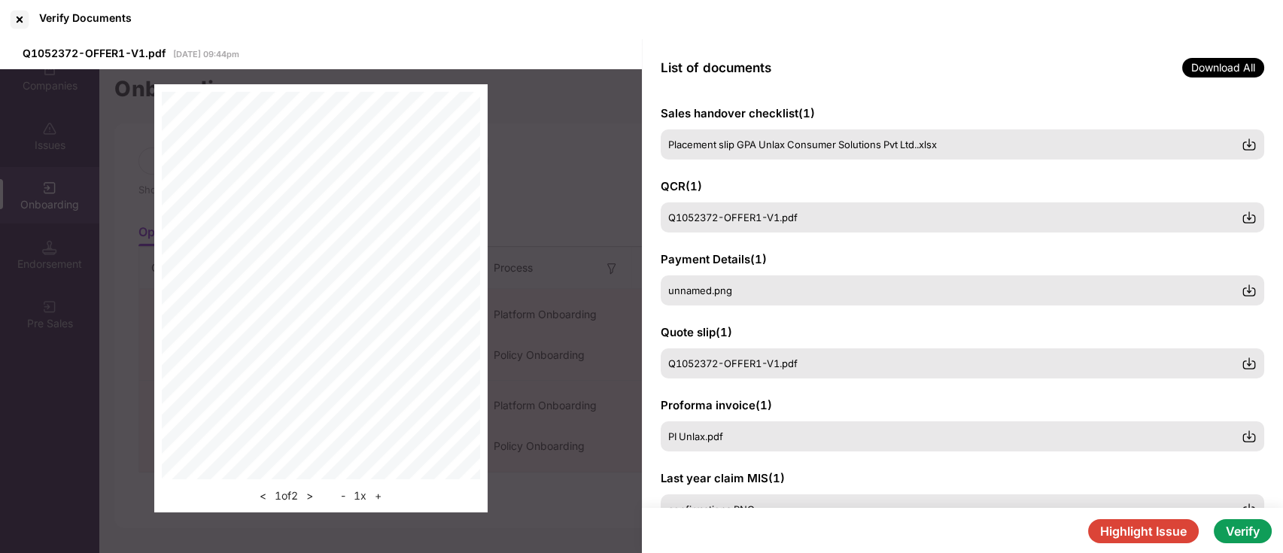
scroll to position [241, 0]
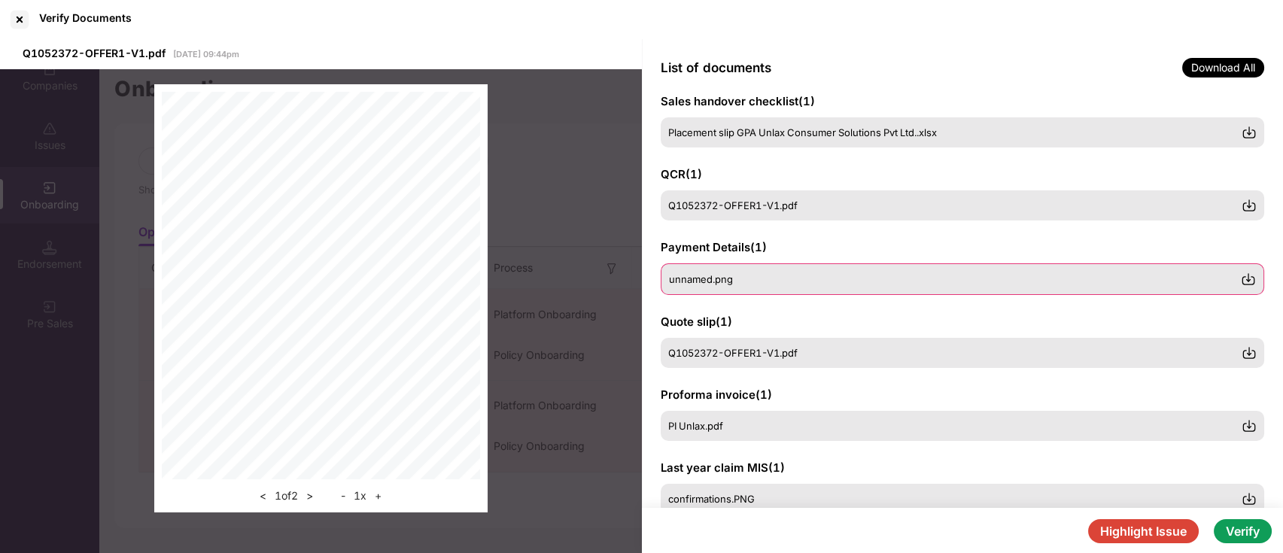
click at [1249, 279] on img at bounding box center [1248, 279] width 15 height 15
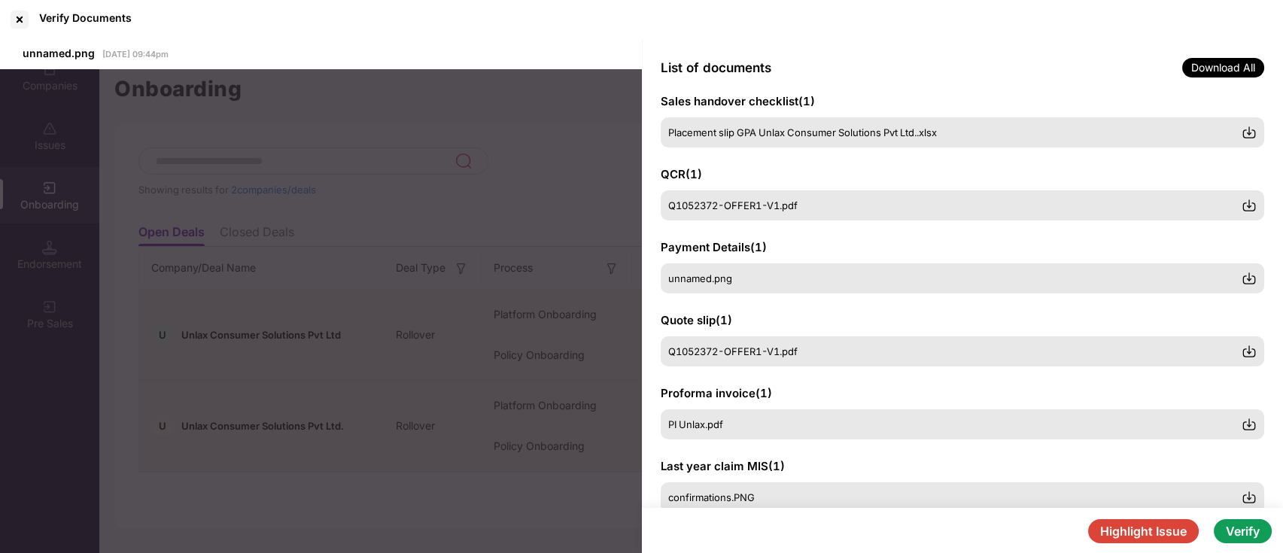
click at [1274, 389] on div "GSTIN certificate ( 1 ) GST Certificate - MH.pdf PAN card ( 1 ) Unlax_Pan card.…" at bounding box center [963, 302] width 642 height 412
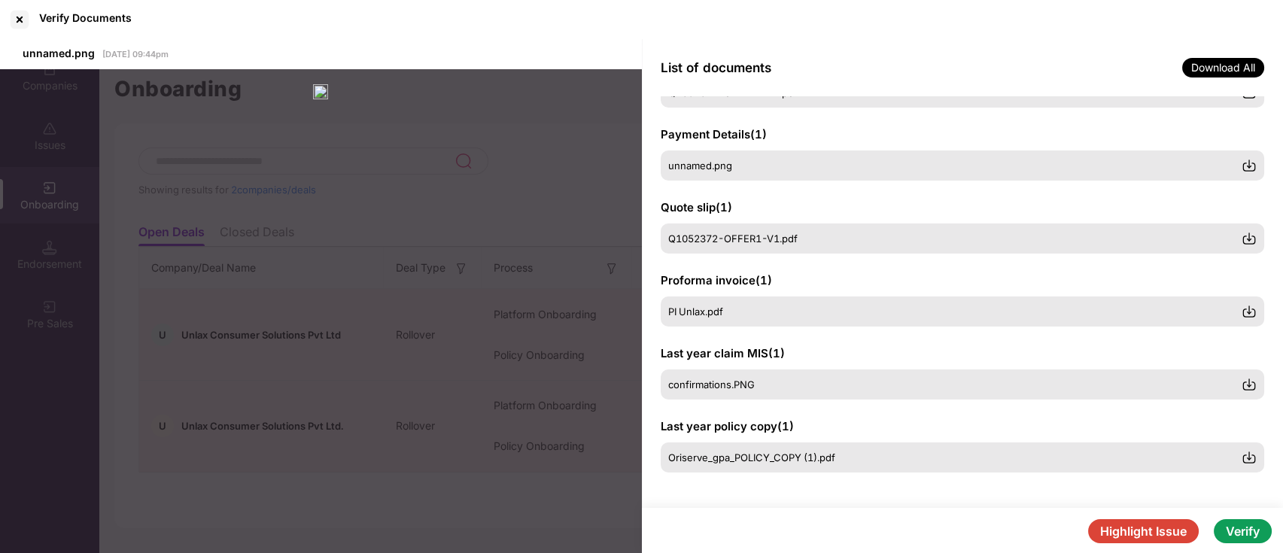
scroll to position [355, 0]
click at [1244, 312] on img at bounding box center [1248, 310] width 15 height 15
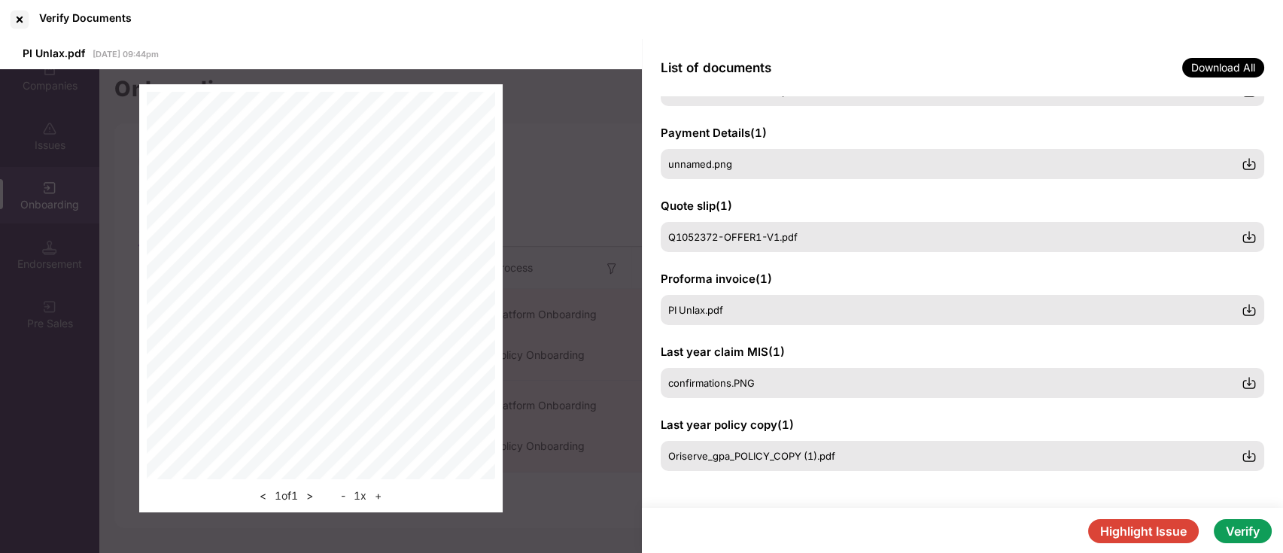
click at [1120, 529] on button "Highlight Issue" at bounding box center [1143, 531] width 111 height 24
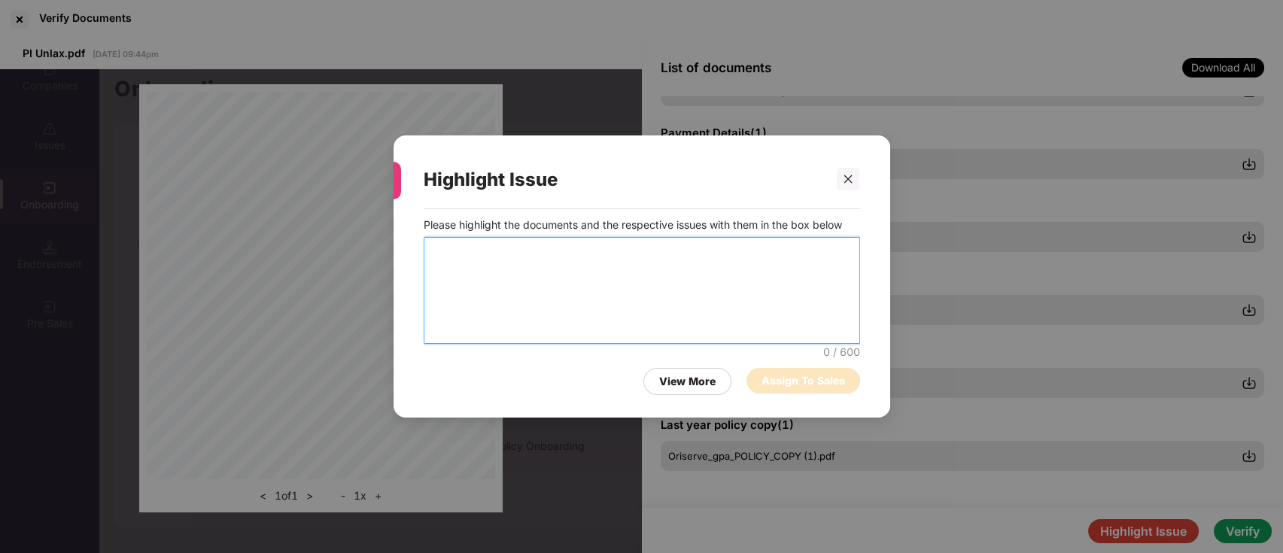
click at [476, 262] on textarea at bounding box center [642, 290] width 436 height 107
type textarea "**"
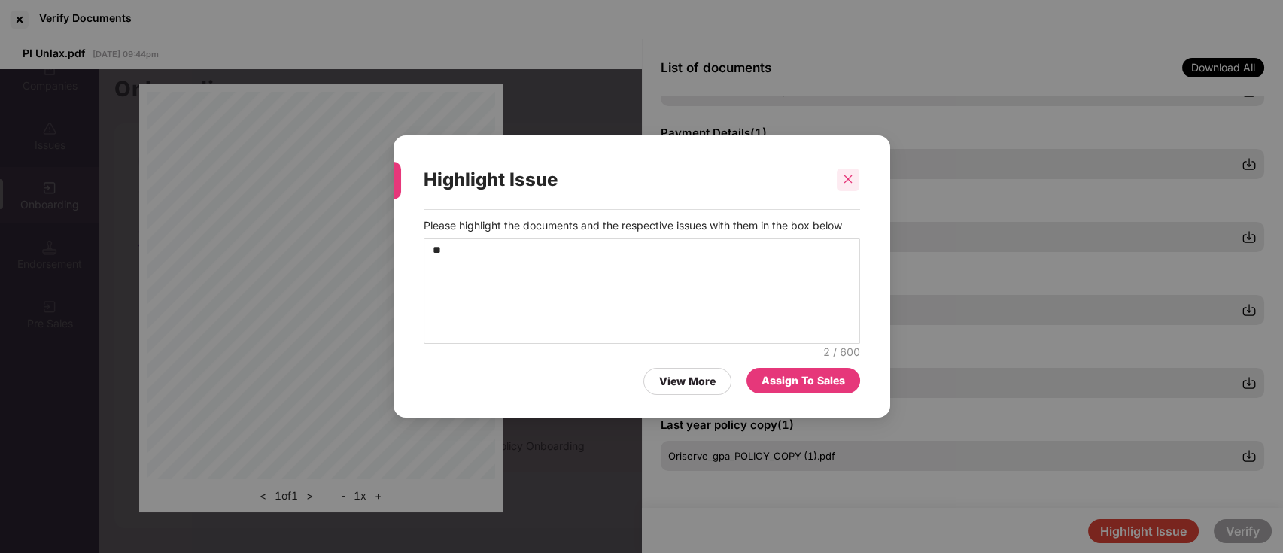
click at [851, 175] on icon "close" at bounding box center [848, 179] width 8 height 8
